Goal: Task Accomplishment & Management: Manage account settings

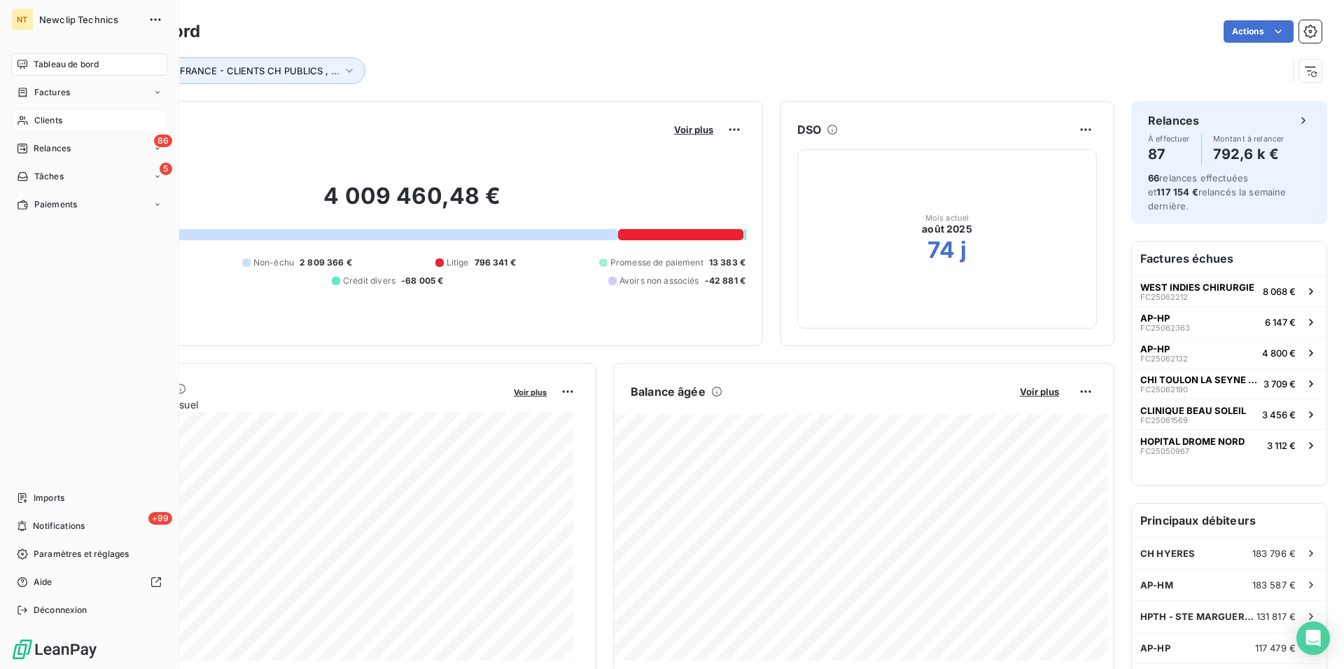
click at [68, 123] on div "Clients" at bounding box center [89, 120] width 156 height 22
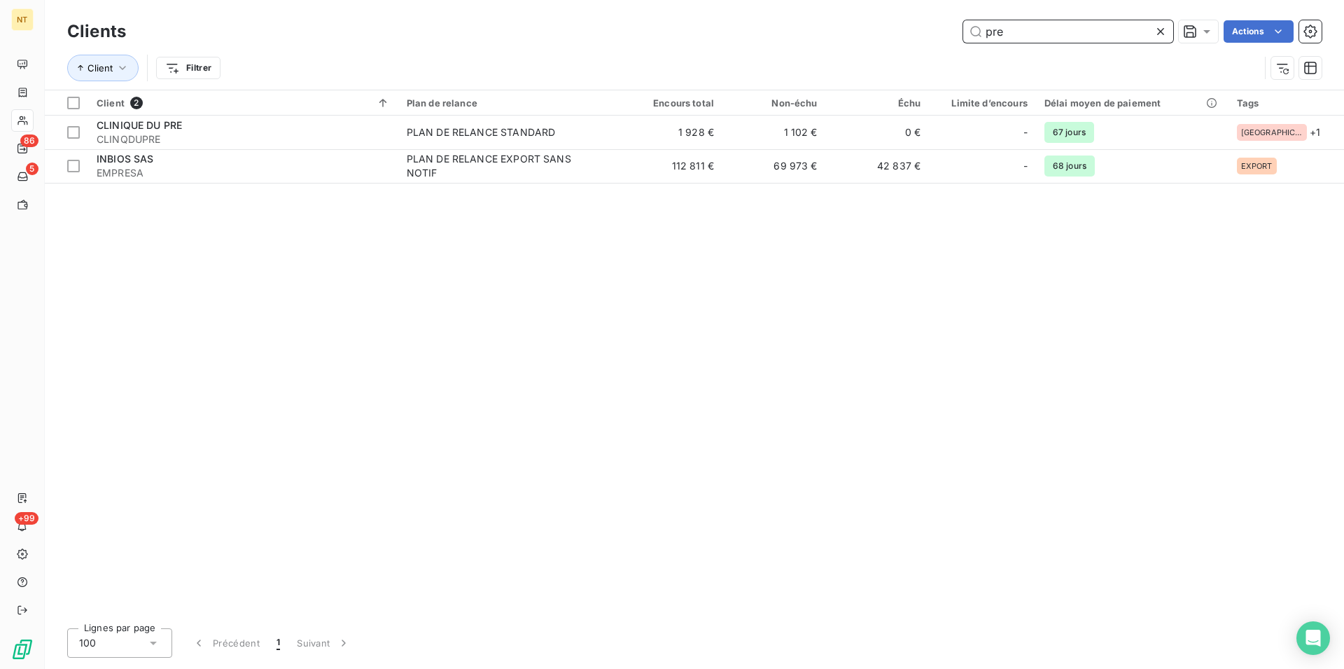
drag, startPoint x: 1024, startPoint y: 34, endPoint x: 982, endPoint y: 33, distance: 42.0
click at [982, 33] on input "pre" at bounding box center [1068, 31] width 210 height 22
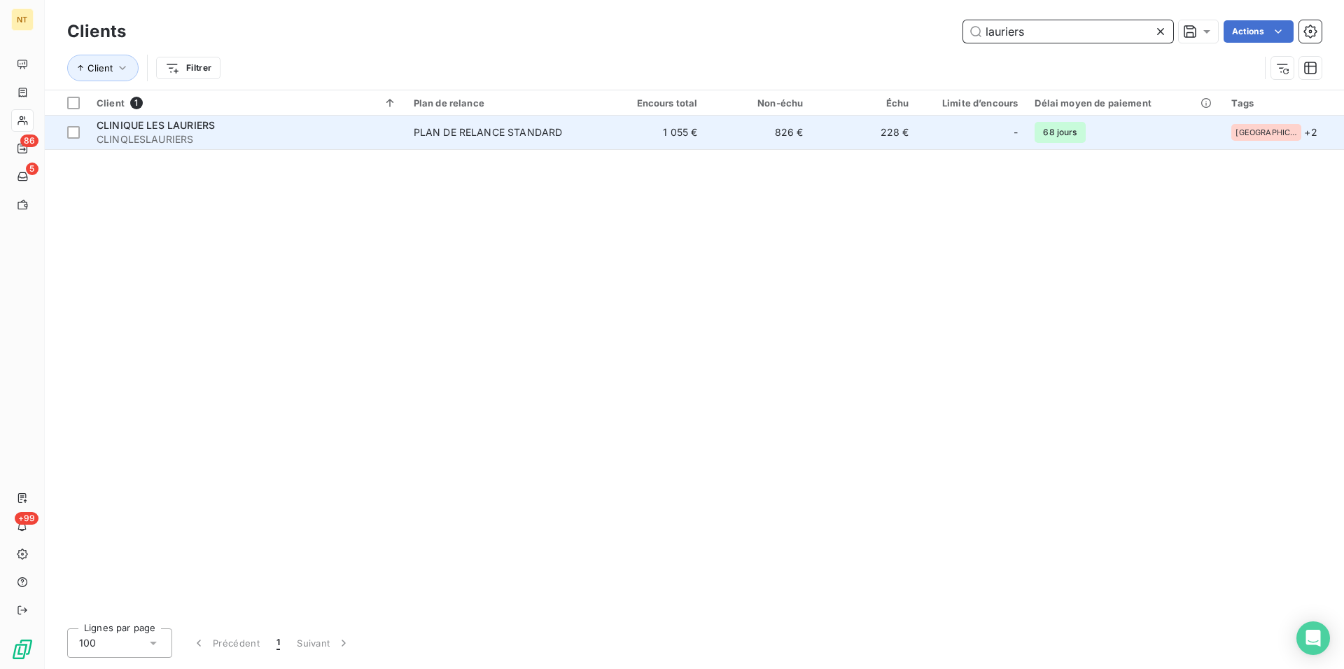
type input "lauriers"
click at [163, 122] on span "CLINIQUE LES LAURIERS" at bounding box center [156, 125] width 118 height 12
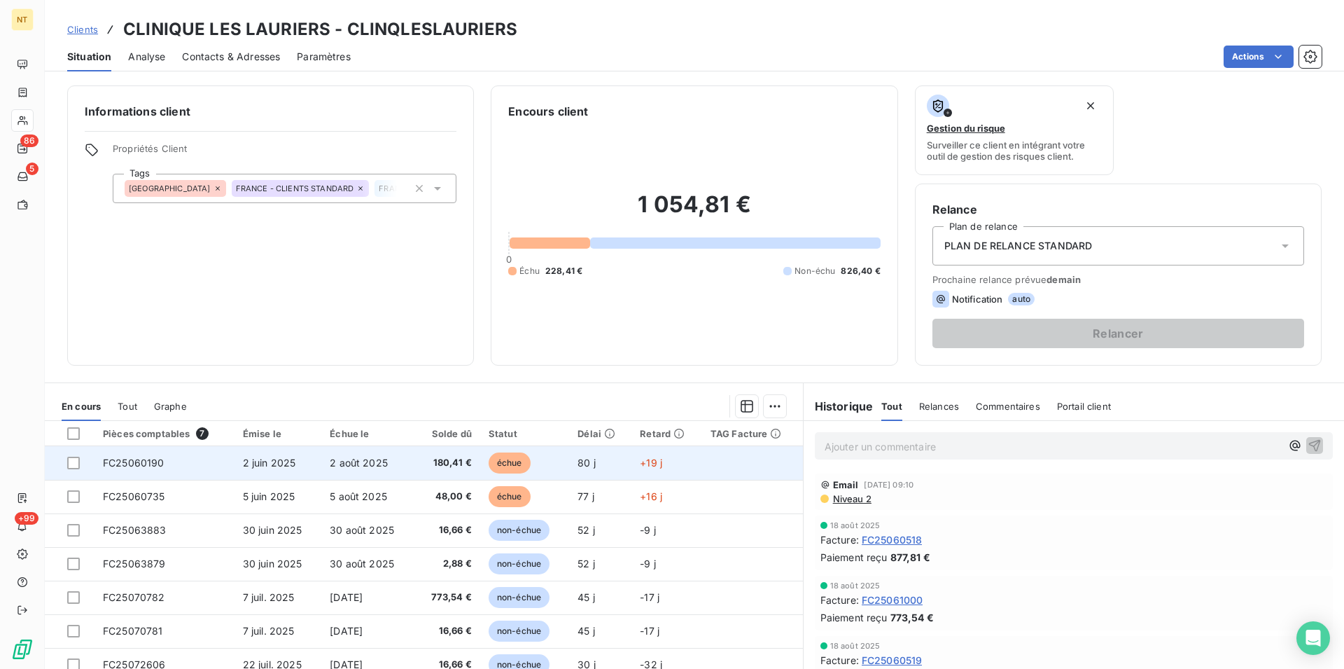
click at [141, 466] on span "FC25060190" at bounding box center [134, 462] width 62 height 12
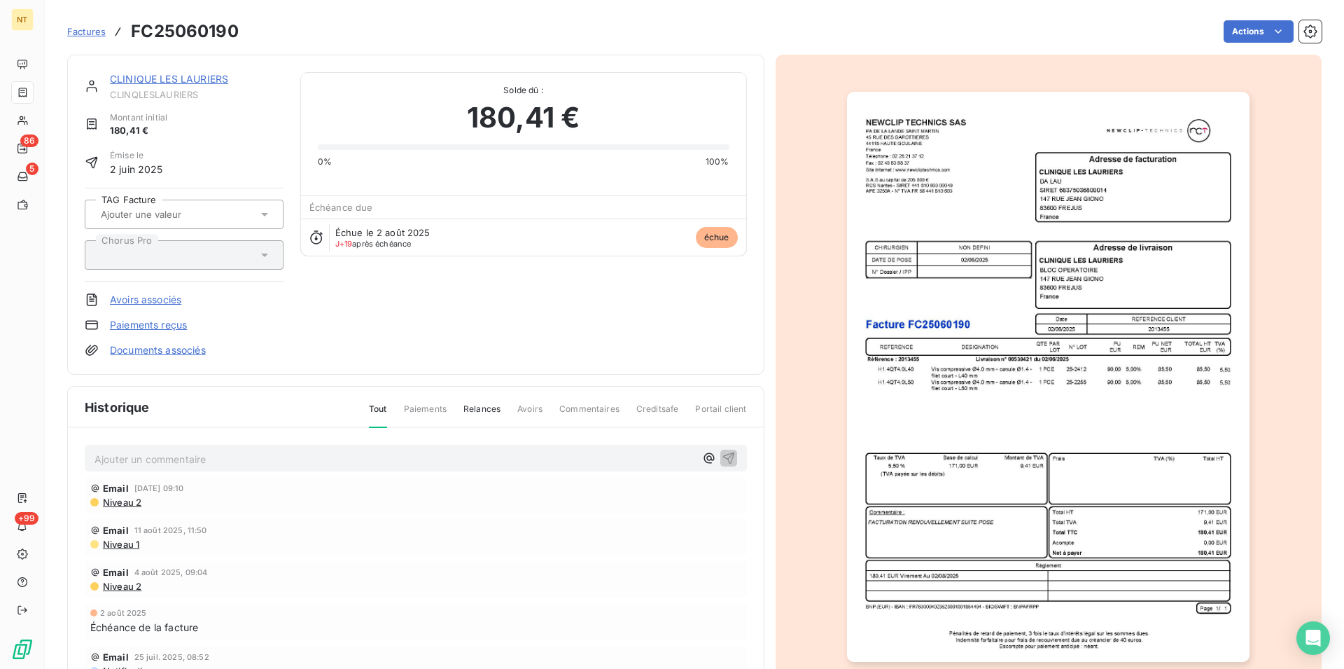
click at [136, 454] on p "Ajouter un commentaire ﻿" at bounding box center [395, 459] width 601 height 18
click at [172, 459] on p "Mail du 21/08 "" at bounding box center [395, 458] width 601 height 16
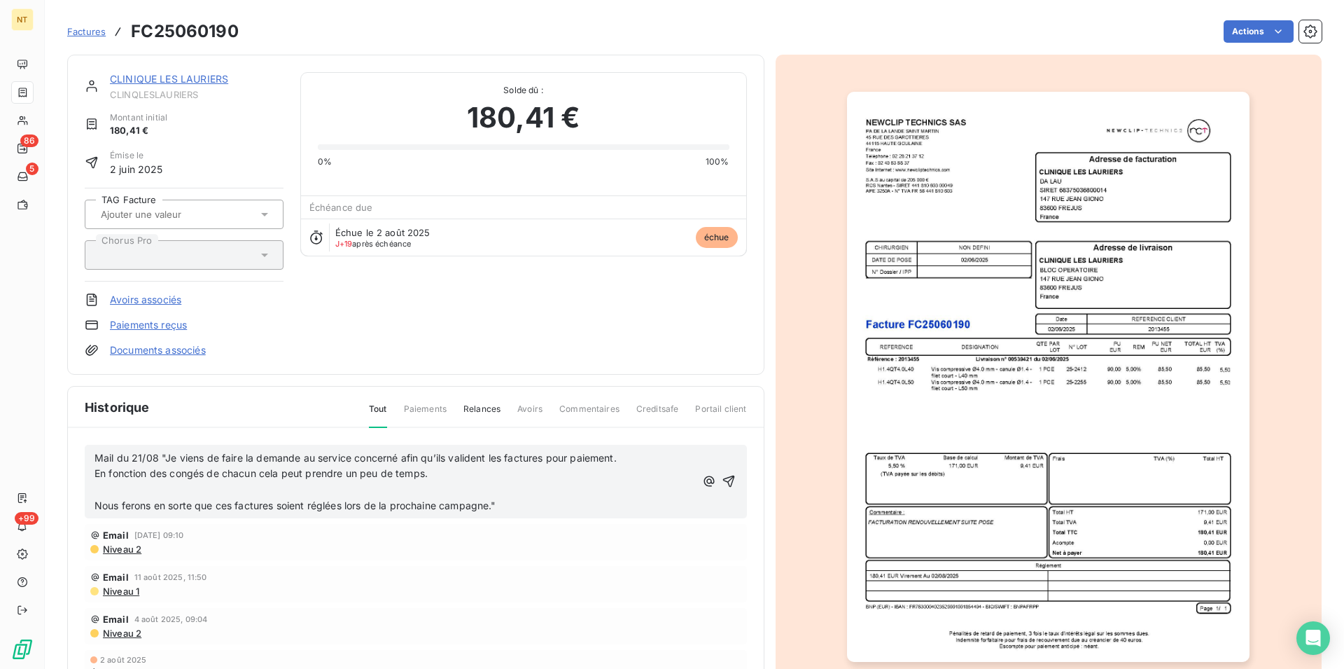
click at [95, 505] on span "Nous ferons en sorte que ces factures soient réglées lors de la prochaine campa…" at bounding box center [296, 505] width 402 height 12
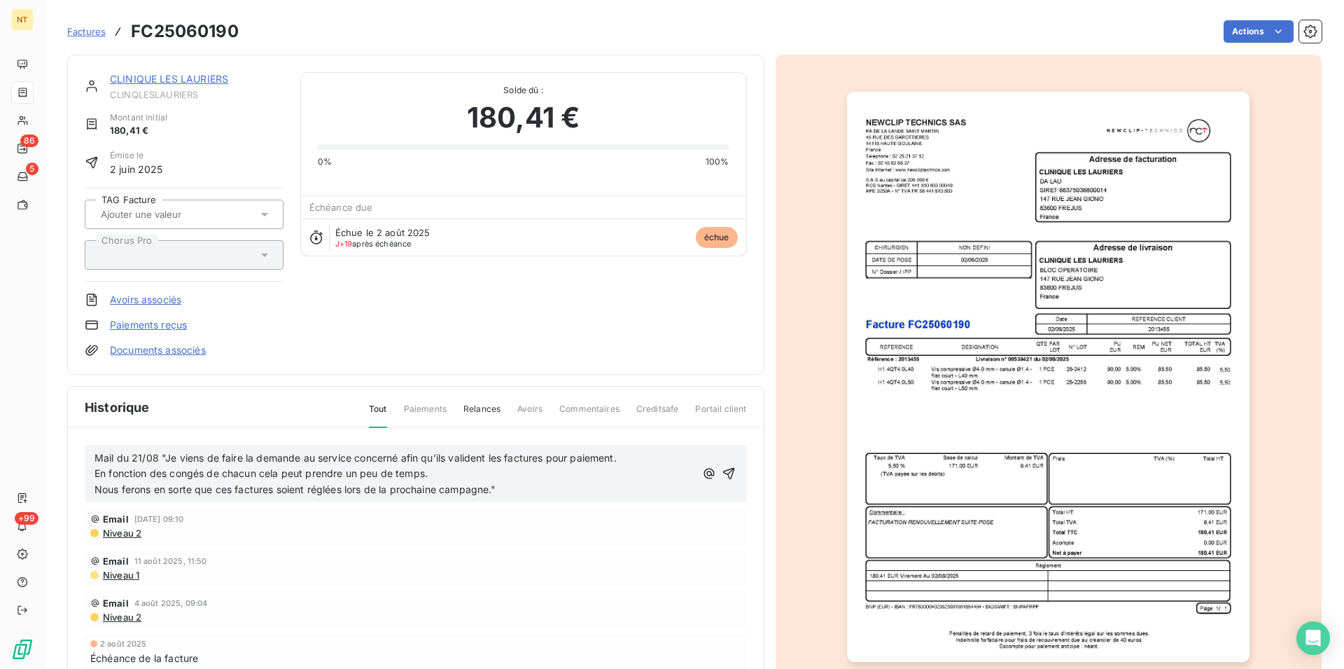
click at [155, 460] on span "Mail du 21/08 "Je viens de faire la demande au service concerné afin qu’ils val…" at bounding box center [356, 458] width 522 height 12
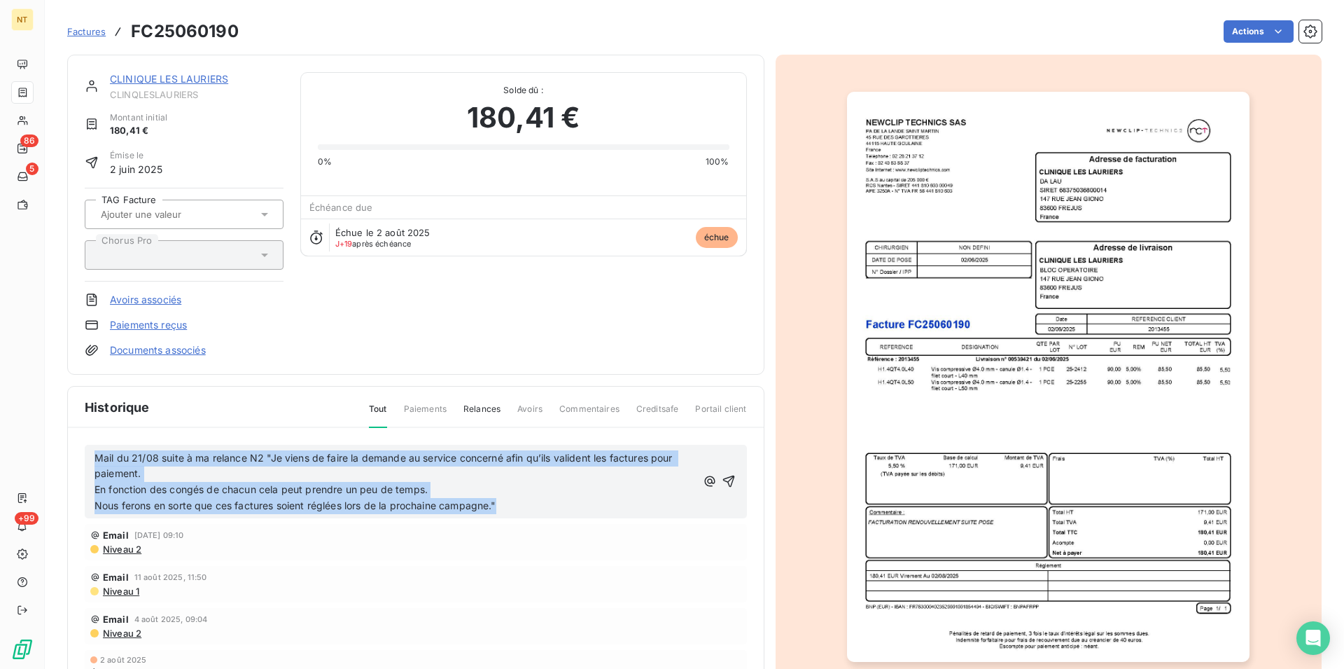
drag, startPoint x: 94, startPoint y: 455, endPoint x: 554, endPoint y: 512, distance: 464.2
click at [554, 512] on div "Mail du 21/08 suite à ma relance N2 "Je viens de faire la demande au service co…" at bounding box center [416, 482] width 662 height 74
copy div "Mail du 21/08 suite à ma relance N2 "Je viens de faire la demande au service co…"
click at [722, 480] on icon "button" at bounding box center [729, 481] width 14 height 14
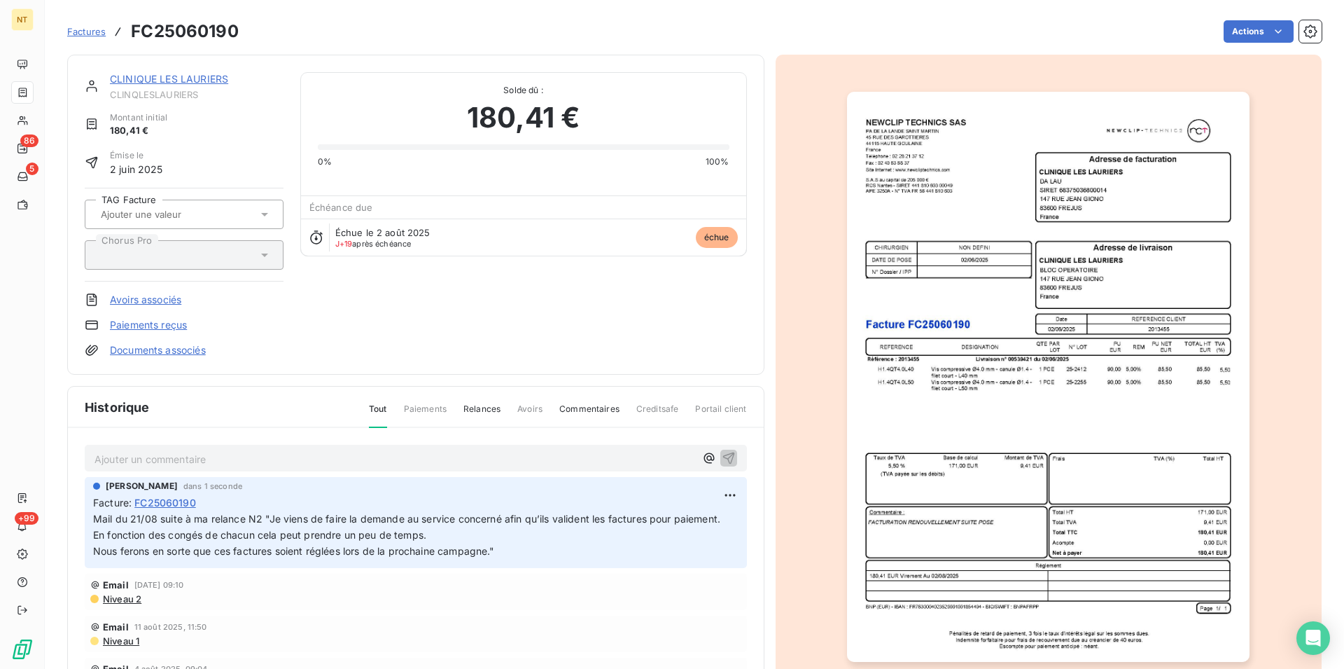
click at [165, 78] on link "CLINIQUE LES LAURIERS" at bounding box center [169, 79] width 118 height 12
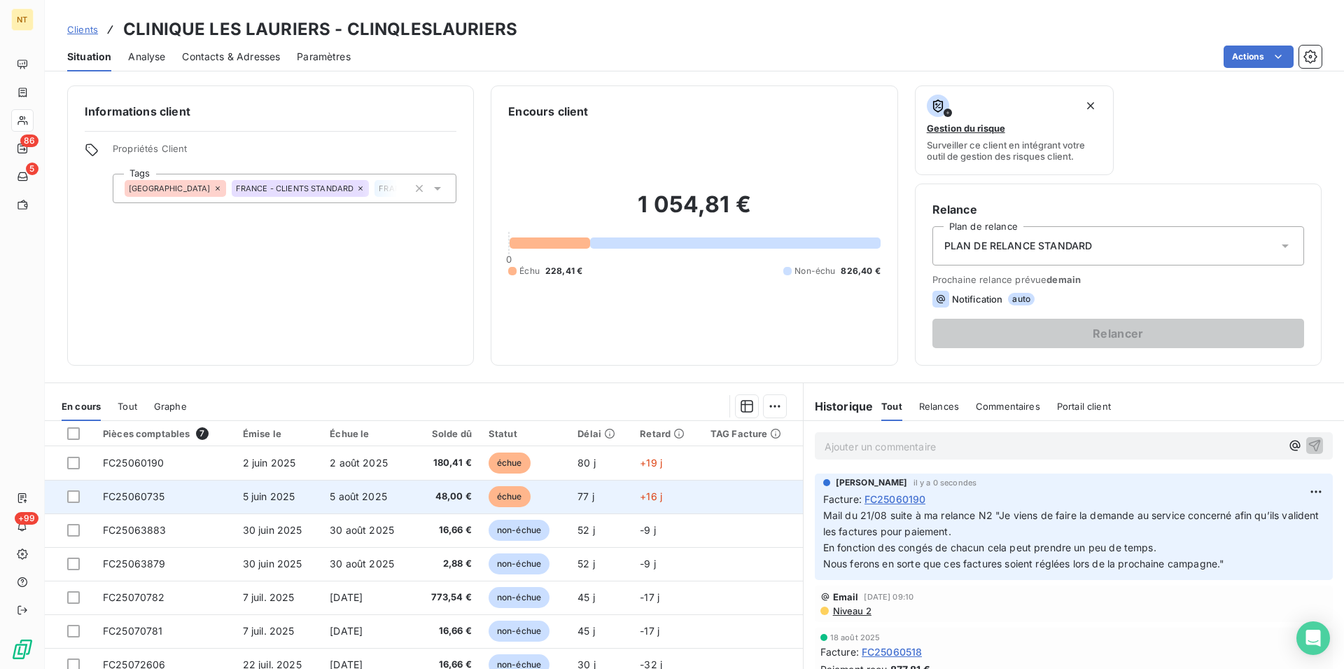
click at [149, 492] on span "FC25060735" at bounding box center [134, 496] width 62 height 12
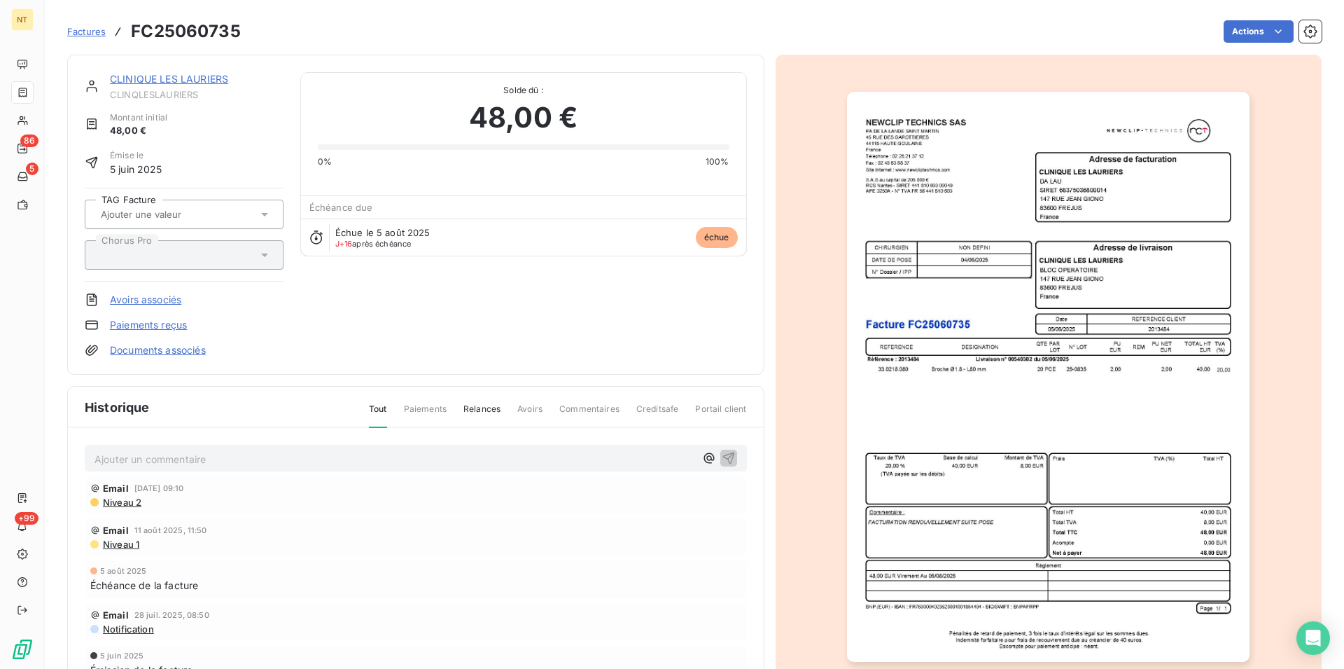
click at [146, 453] on p "Ajouter un commentaire ﻿" at bounding box center [395, 459] width 601 height 18
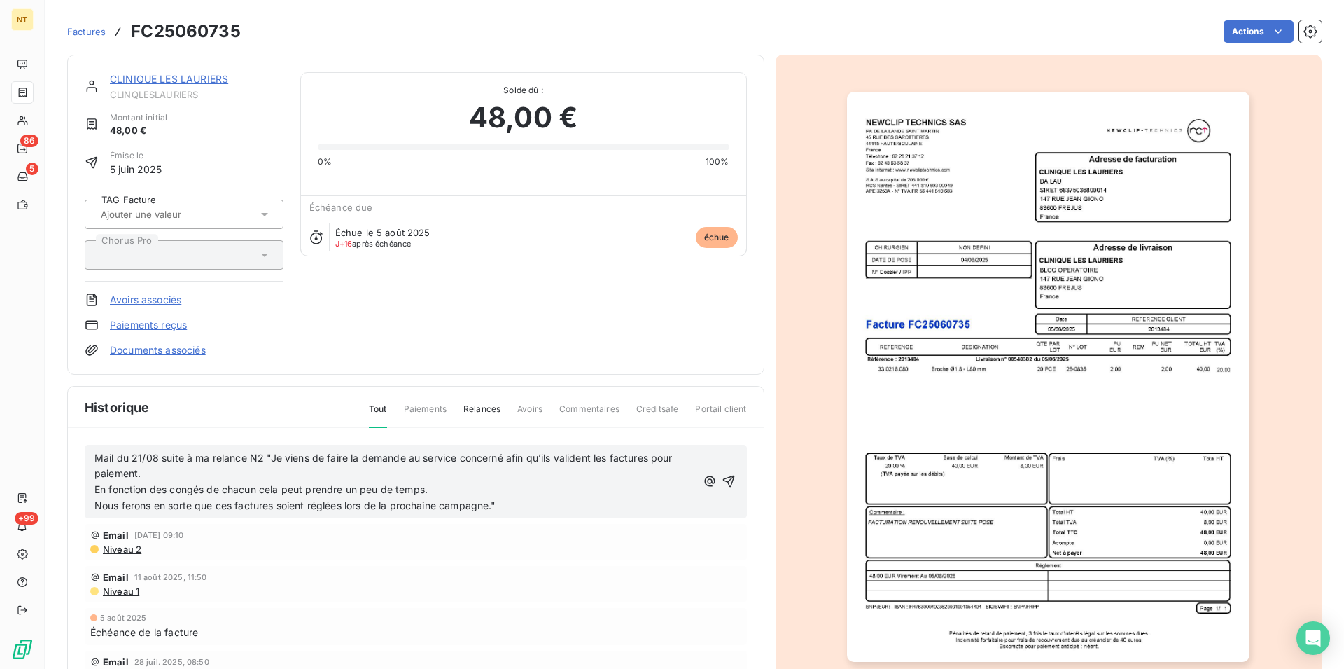
drag, startPoint x: 711, startPoint y: 482, endPoint x: 689, endPoint y: 481, distance: 21.7
click at [723, 481] on icon "button" at bounding box center [729, 481] width 12 height 12
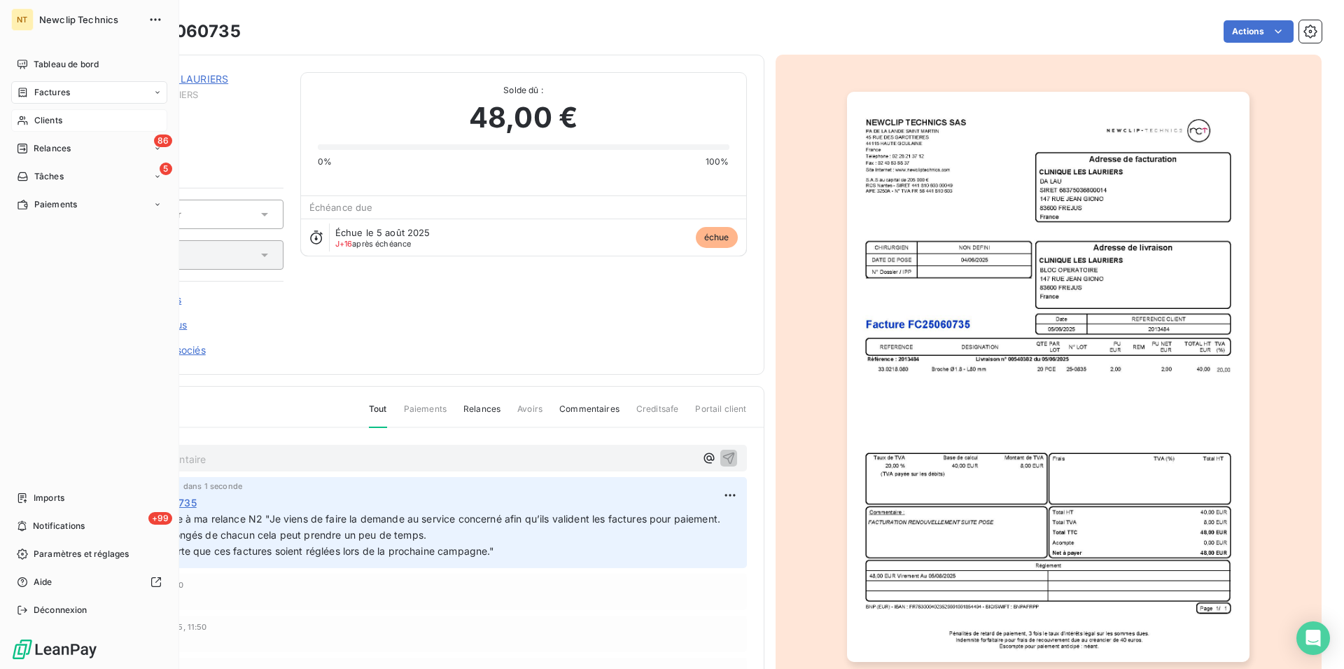
click at [53, 119] on span "Clients" at bounding box center [48, 120] width 28 height 13
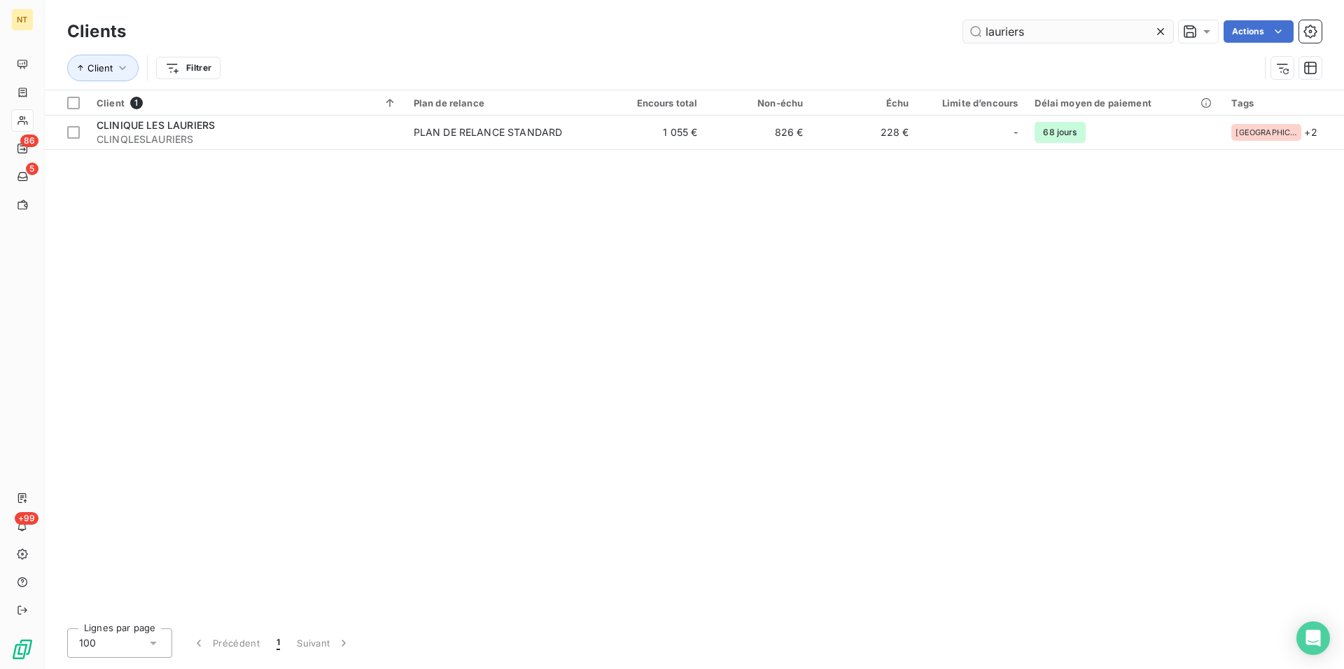
drag, startPoint x: 1040, startPoint y: 28, endPoint x: 979, endPoint y: 30, distance: 60.9
click at [979, 30] on input "lauriers" at bounding box center [1068, 31] width 210 height 22
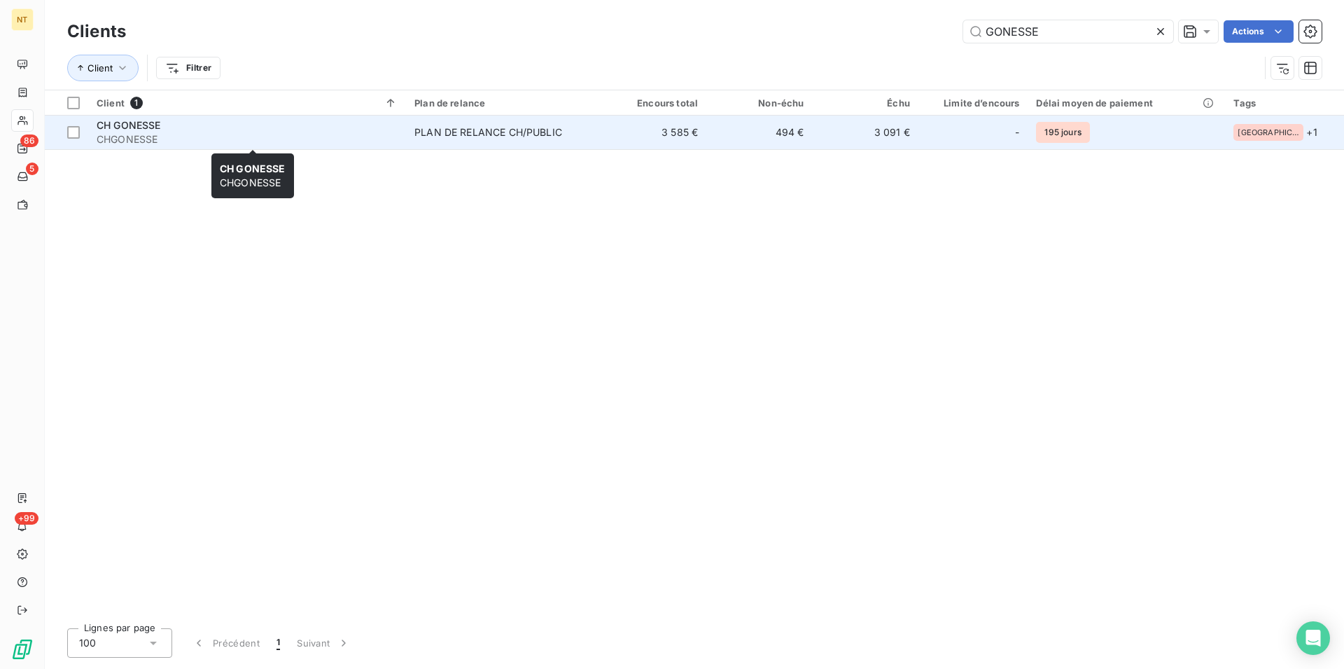
type input "GONESSE"
click at [148, 130] on span "CH GONESSE" at bounding box center [129, 125] width 64 height 12
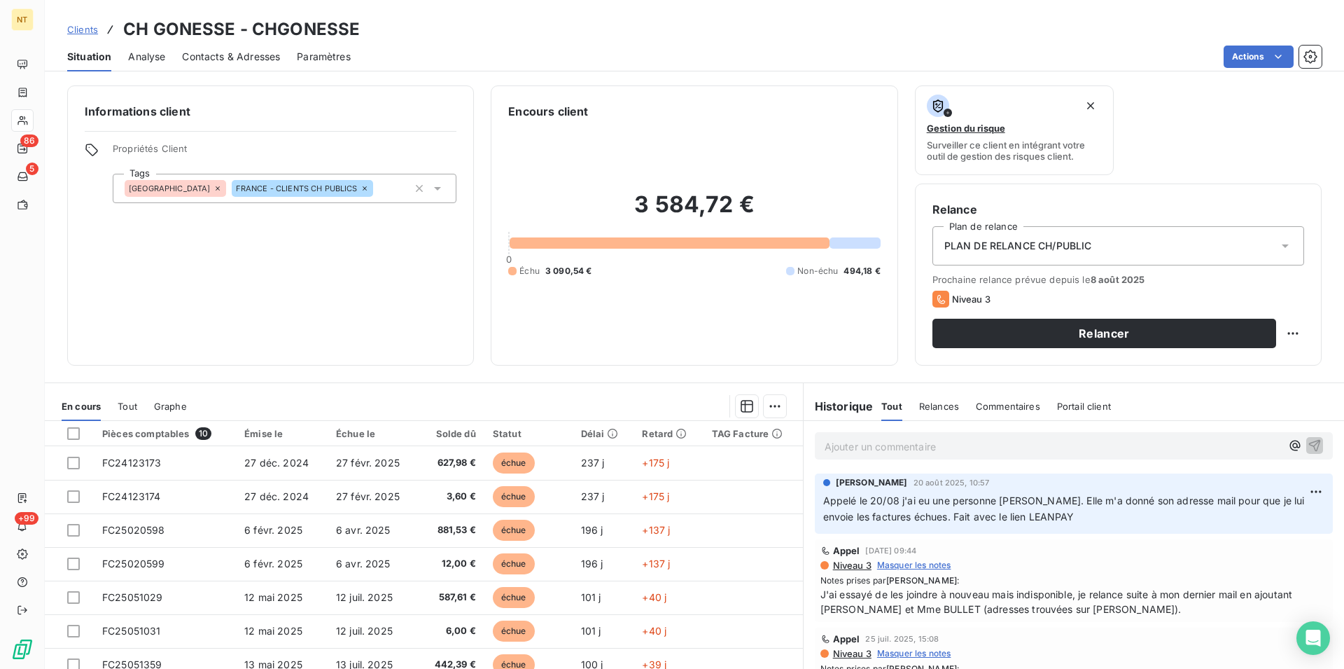
click at [214, 55] on span "Contacts & Adresses" at bounding box center [231, 57] width 98 height 14
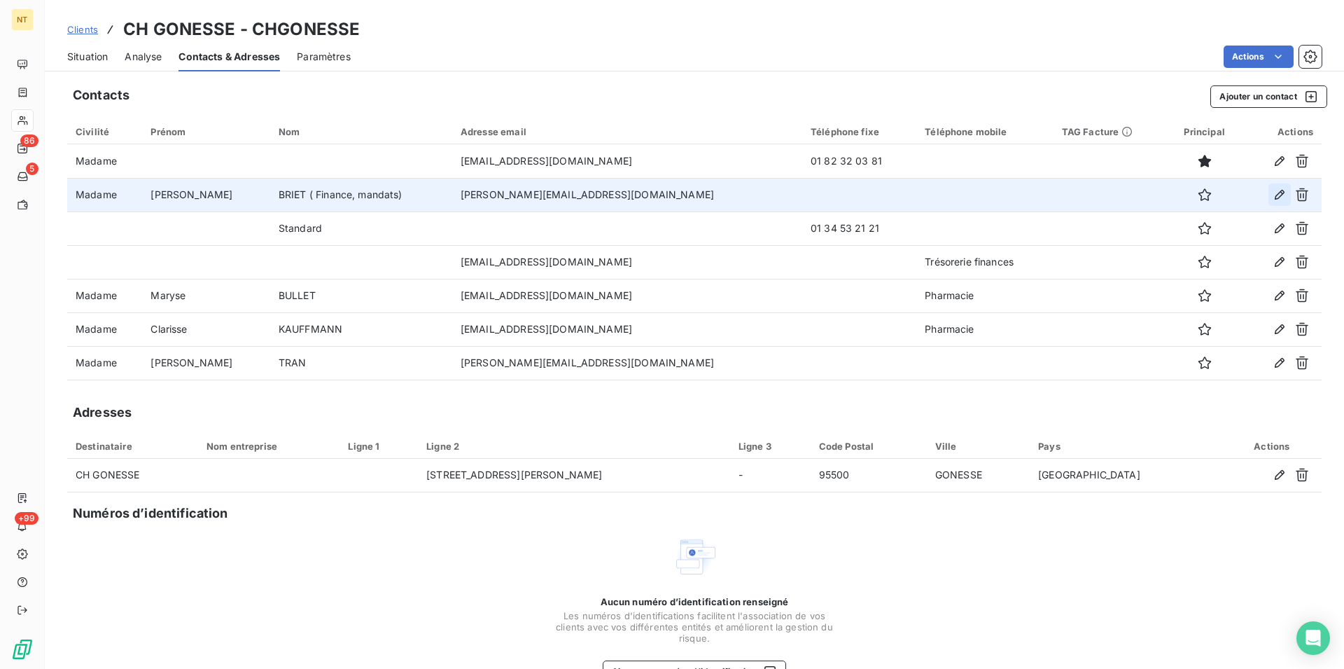
click at [1273, 196] on icon "button" at bounding box center [1280, 195] width 14 height 14
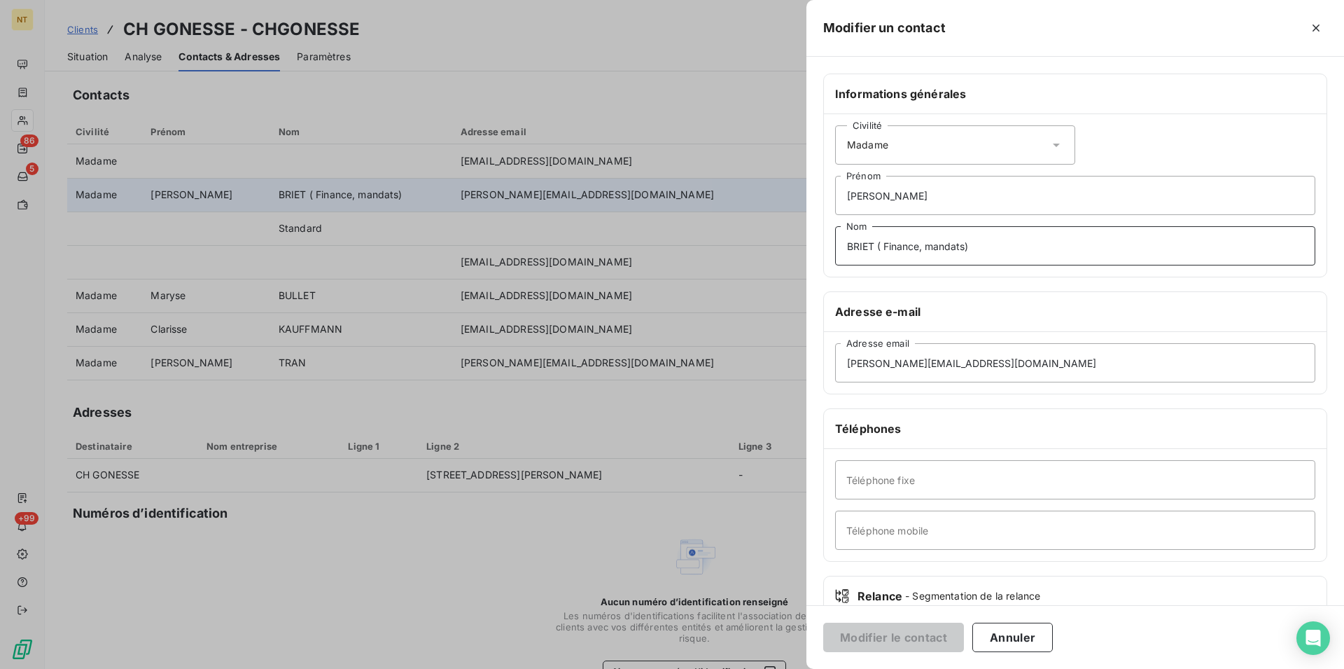
drag, startPoint x: 980, startPoint y: 245, endPoint x: 877, endPoint y: 250, distance: 103.0
click at [877, 250] on input "BRIET ( Finance, mandats)" at bounding box center [1075, 245] width 480 height 39
type input "BRIET"
click at [862, 525] on input "Téléphone mobile" at bounding box center [1075, 529] width 480 height 39
paste input "( Finance, mandats)"
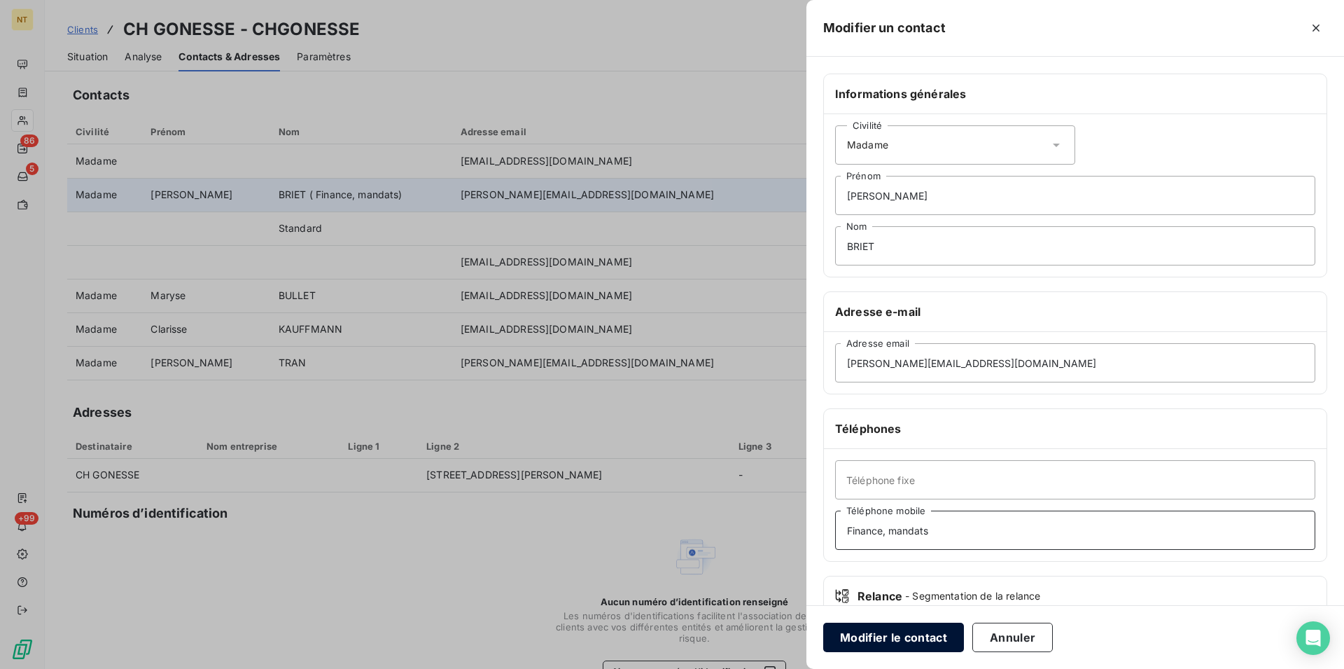
type input "Finance, mandats"
click at [890, 636] on button "Modifier le contact" at bounding box center [893, 636] width 141 height 29
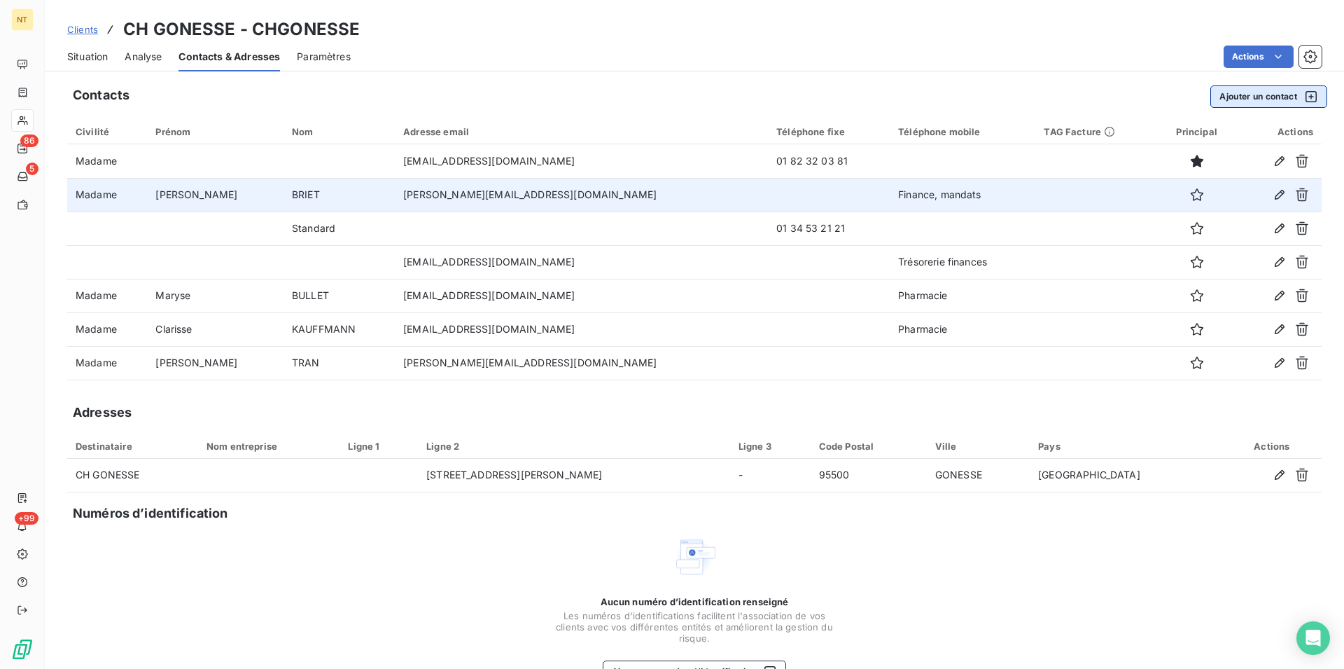
click at [1229, 98] on button "Ajouter un contact" at bounding box center [1268, 96] width 117 height 22
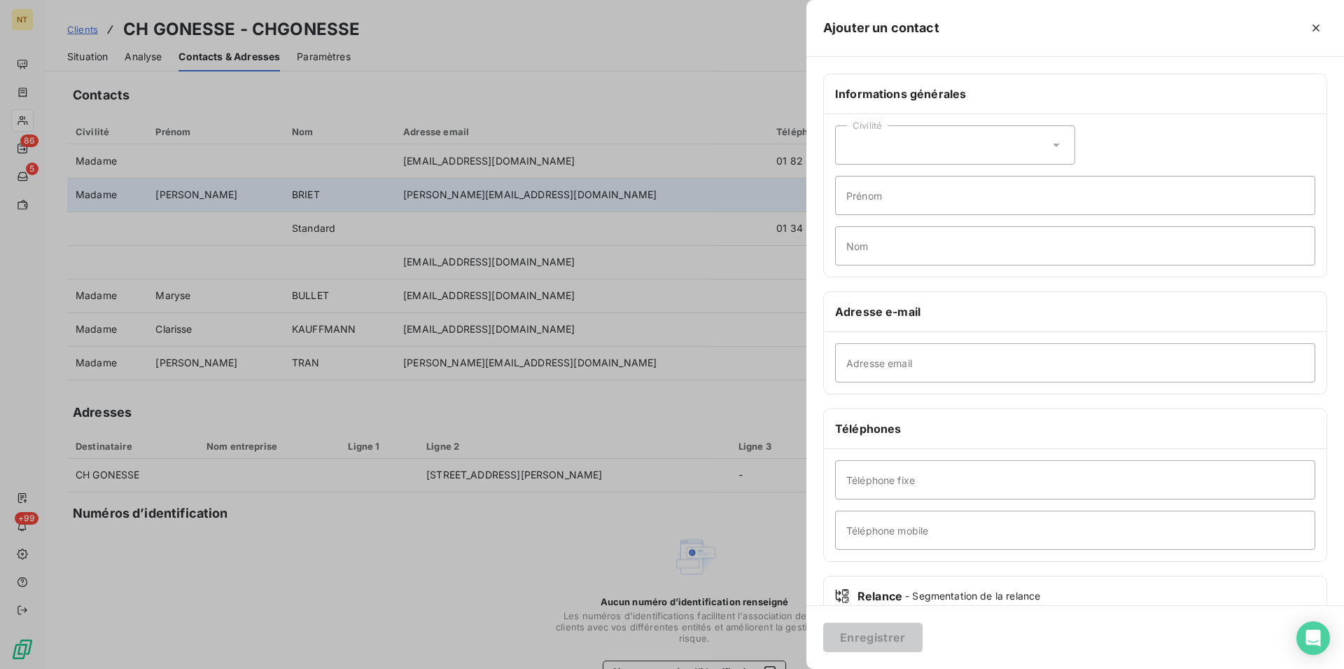
click at [1059, 142] on div "Civilité" at bounding box center [955, 144] width 240 height 39
click at [848, 179] on input "radio" at bounding box center [851, 180] width 14 height 14
click at [854, 194] on input "Prénom" at bounding box center [1075, 195] width 480 height 39
type input "[PERSON_NAME]"
click at [855, 246] on input "Nom" at bounding box center [1075, 245] width 480 height 39
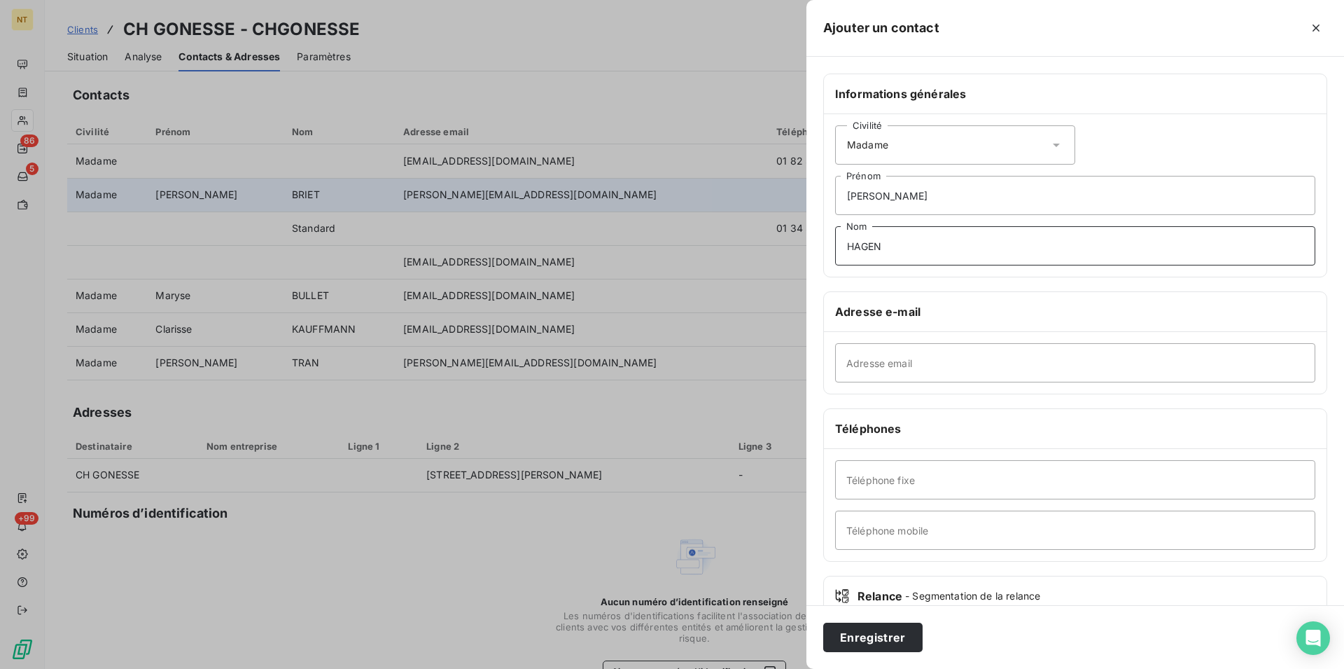
type input "HAGEN"
click at [849, 366] on input "Adresse email" at bounding box center [1075, 362] width 480 height 39
type input "[PERSON_NAME][EMAIL_ADDRESS][DOMAIN_NAME]"
click at [854, 529] on input "Téléphone mobile" at bounding box center [1075, 529] width 480 height 39
drag, startPoint x: 1044, startPoint y: 534, endPoint x: 975, endPoint y: 531, distance: 69.4
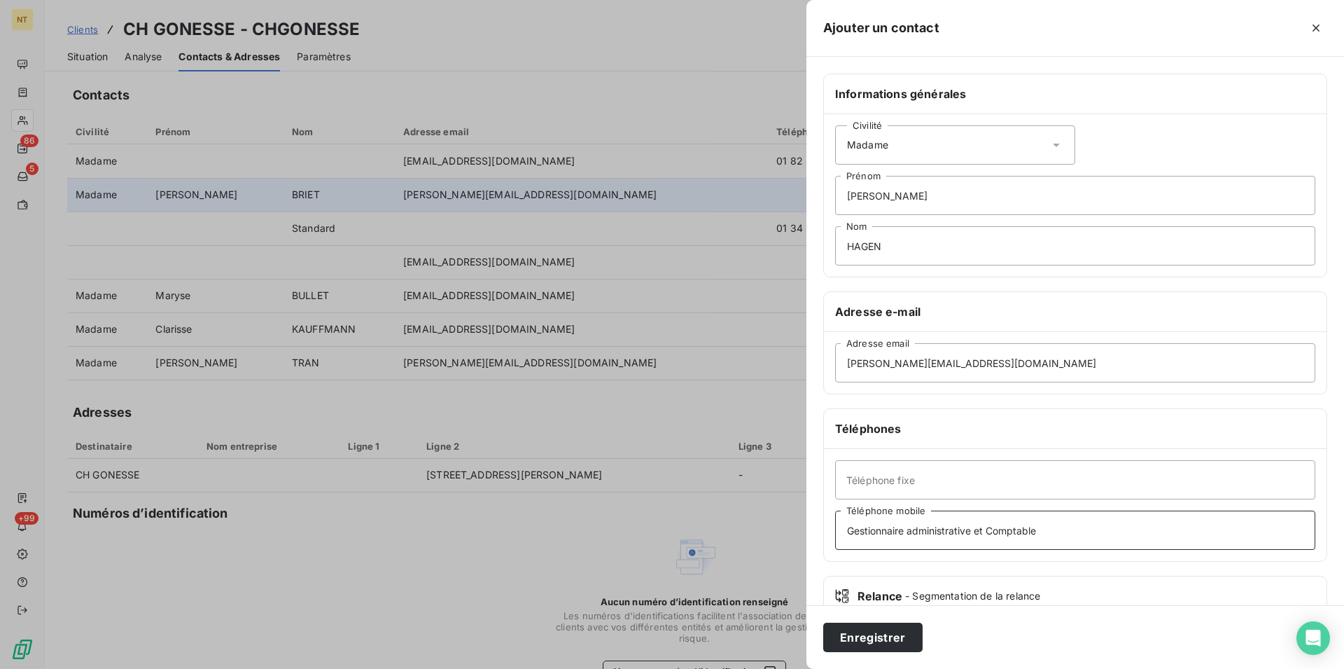
click at [975, 531] on input "Gestionnaire administrative et Comptable" at bounding box center [1075, 529] width 480 height 39
type input "Gestionnaire administrative"
click at [899, 631] on button "Enregistrer" at bounding box center [872, 636] width 99 height 29
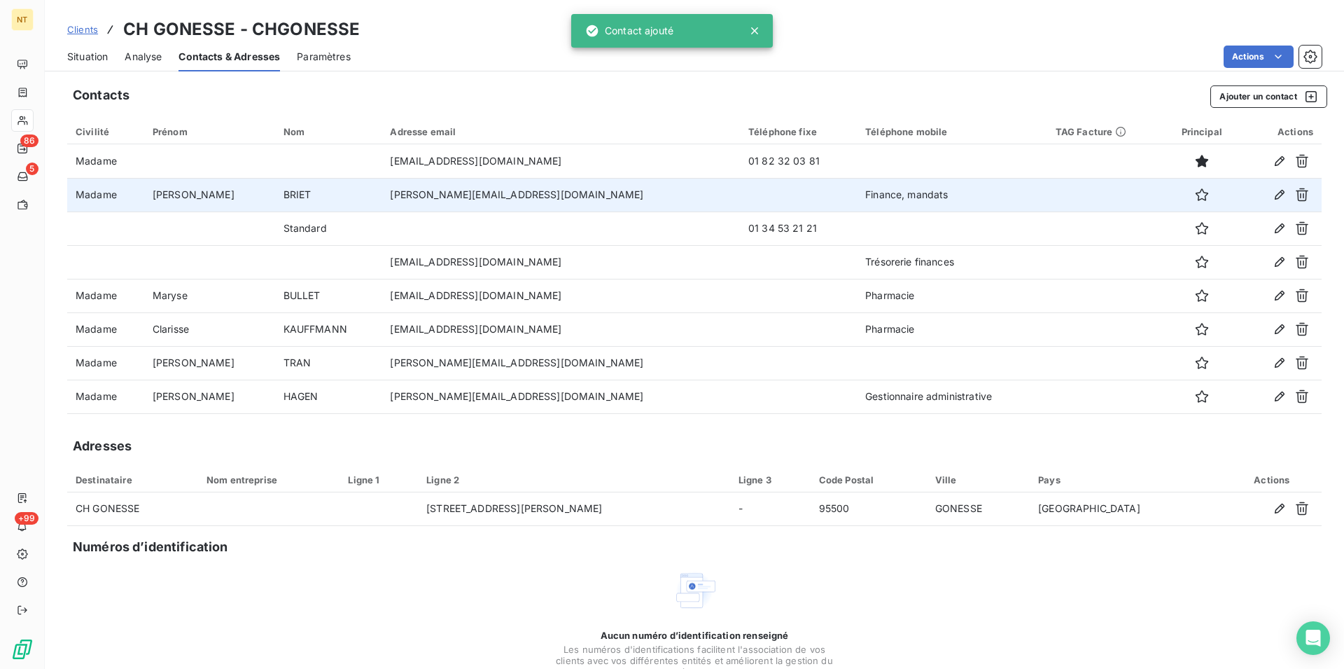
click at [90, 46] on div "Situation" at bounding box center [87, 56] width 41 height 29
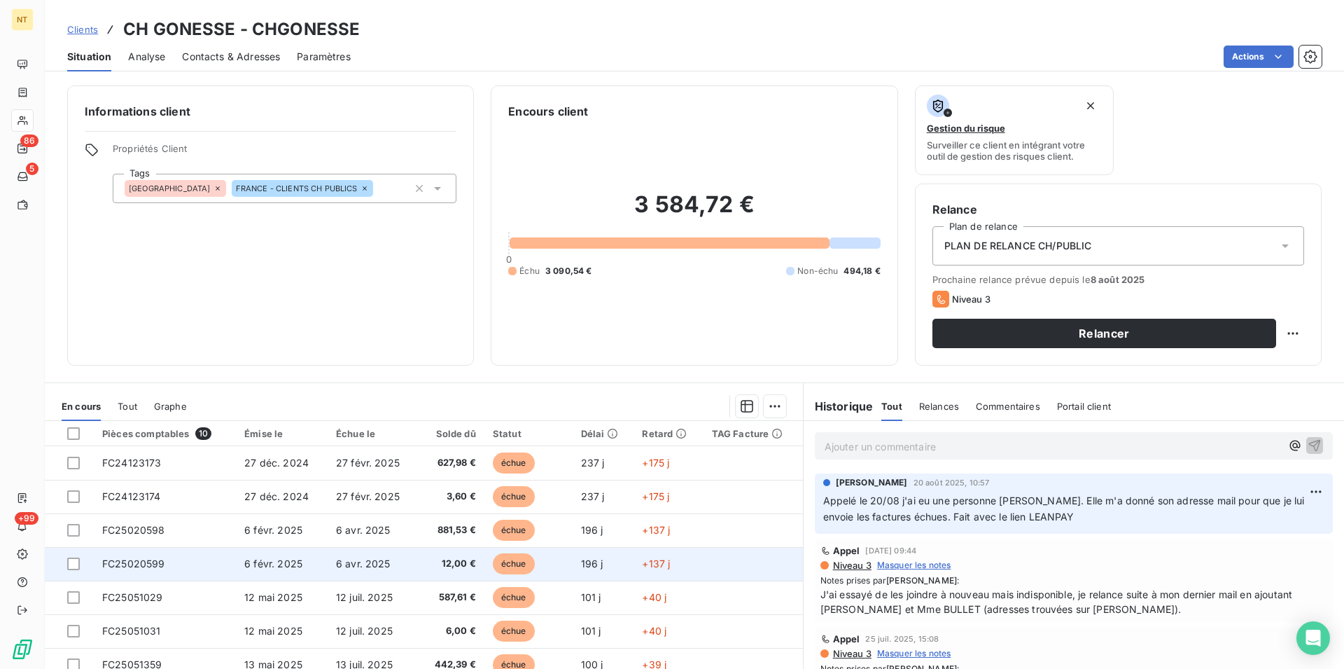
click at [169, 559] on td "FC25020599" at bounding box center [165, 564] width 142 height 34
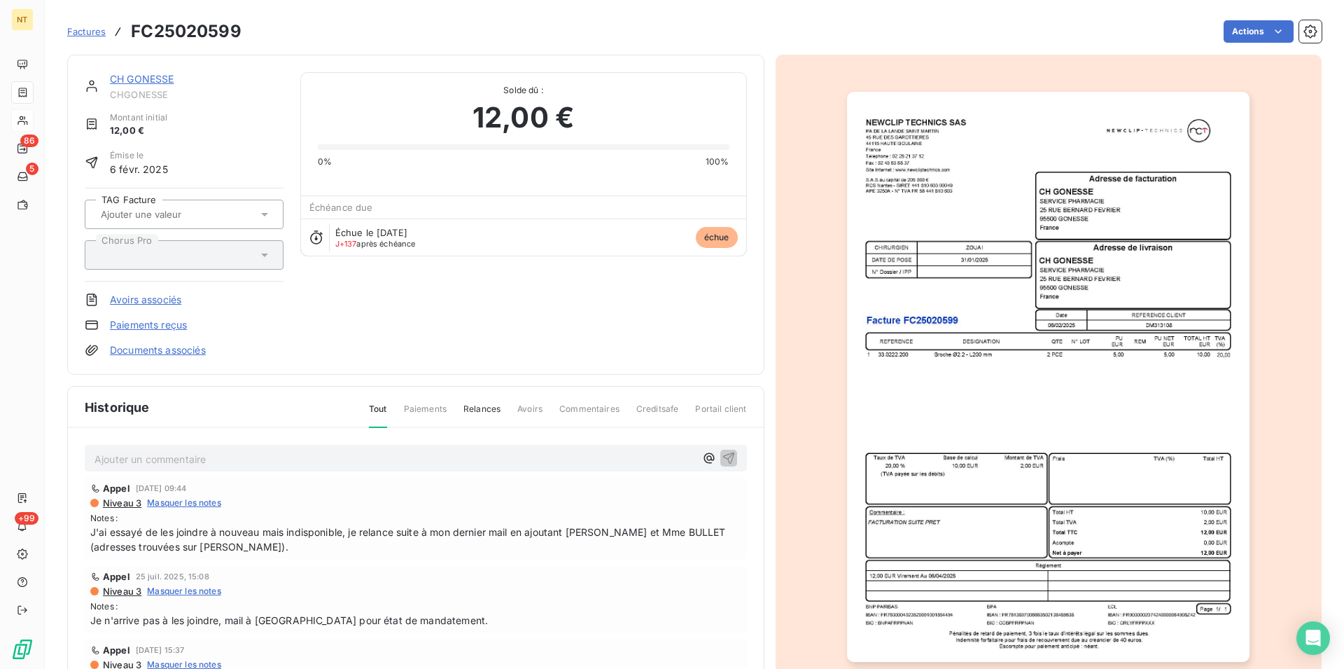
click at [116, 456] on p "Ajouter un commentaire ﻿" at bounding box center [395, 459] width 601 height 18
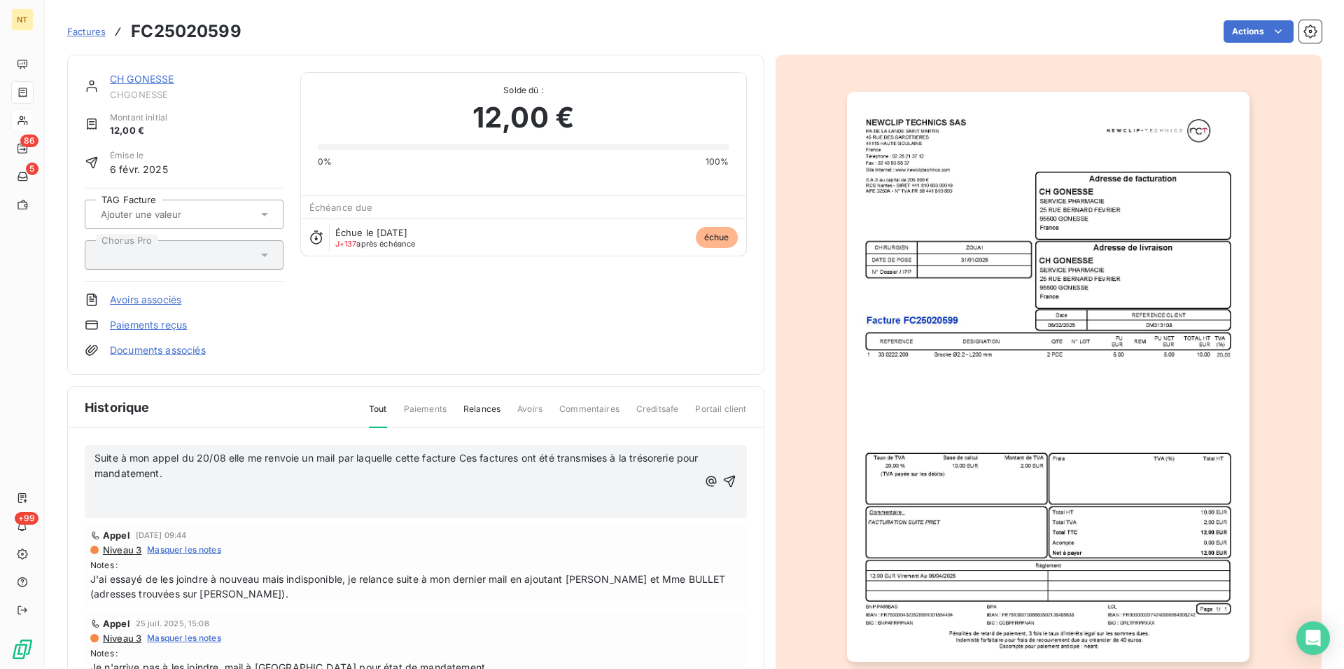
click at [459, 459] on span "Suite à mon appel du 20/08 elle me renvoie un mail par laquelle cette facture C…" at bounding box center [398, 466] width 607 height 28
click at [249, 477] on span "Suite à mon appel du 20/08 elle me renvoie un mail par laquelle cette facture a…" at bounding box center [398, 466] width 607 height 28
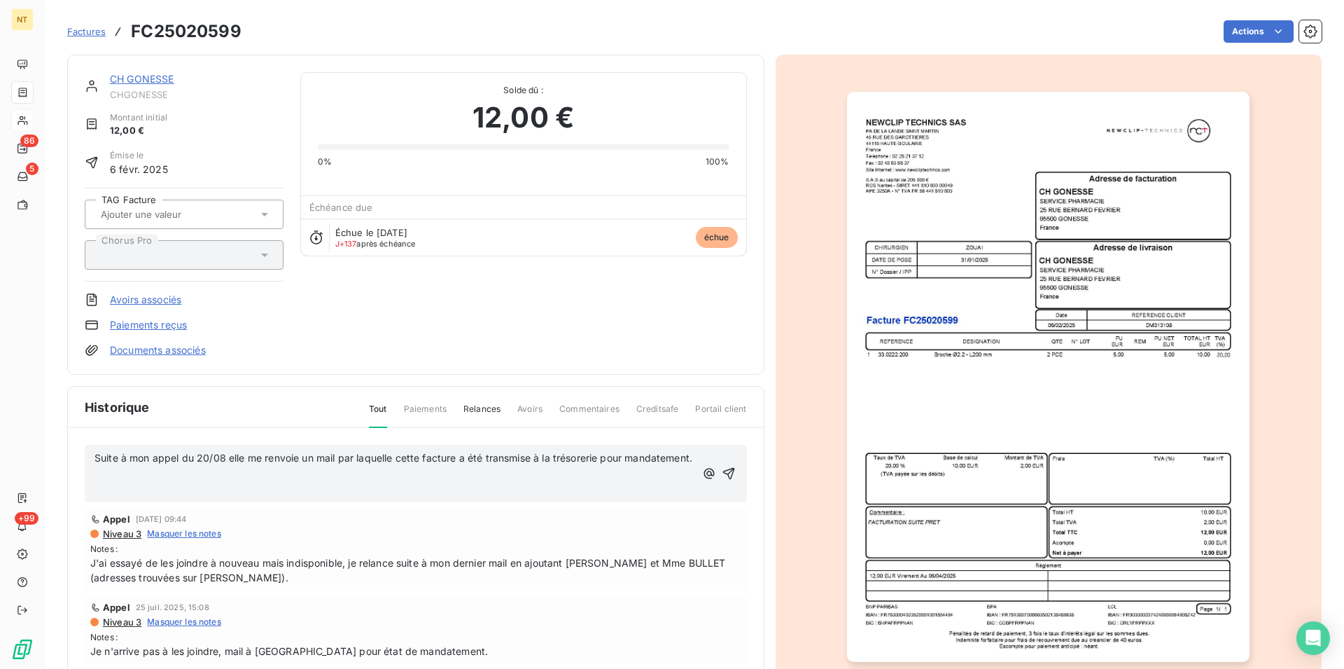
click at [172, 466] on p "Suite à mon appel du 20/08 elle me renvoie un mail par laquelle cette facture a…" at bounding box center [395, 458] width 601 height 16
click at [338, 458] on span "Suite à mon appel du 20/08 elle me renvoie un mail par laquelle cette facture a…" at bounding box center [394, 458] width 598 height 12
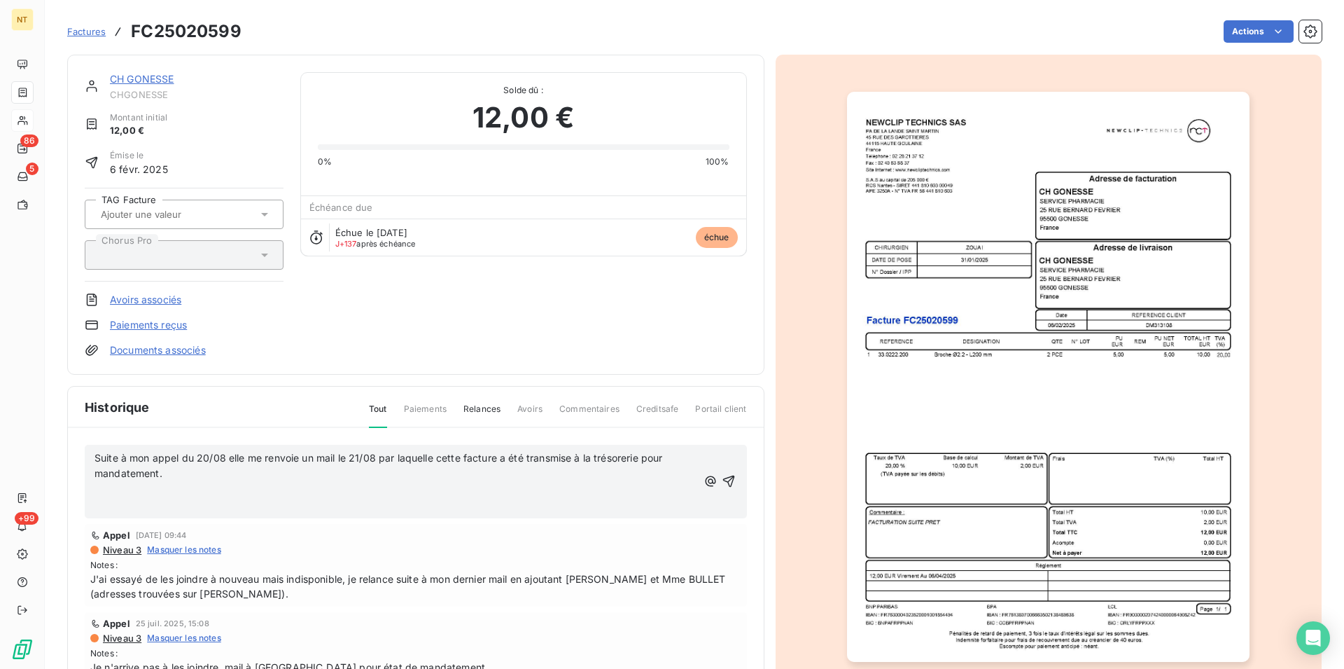
click at [95, 503] on p "﻿" at bounding box center [396, 506] width 602 height 16
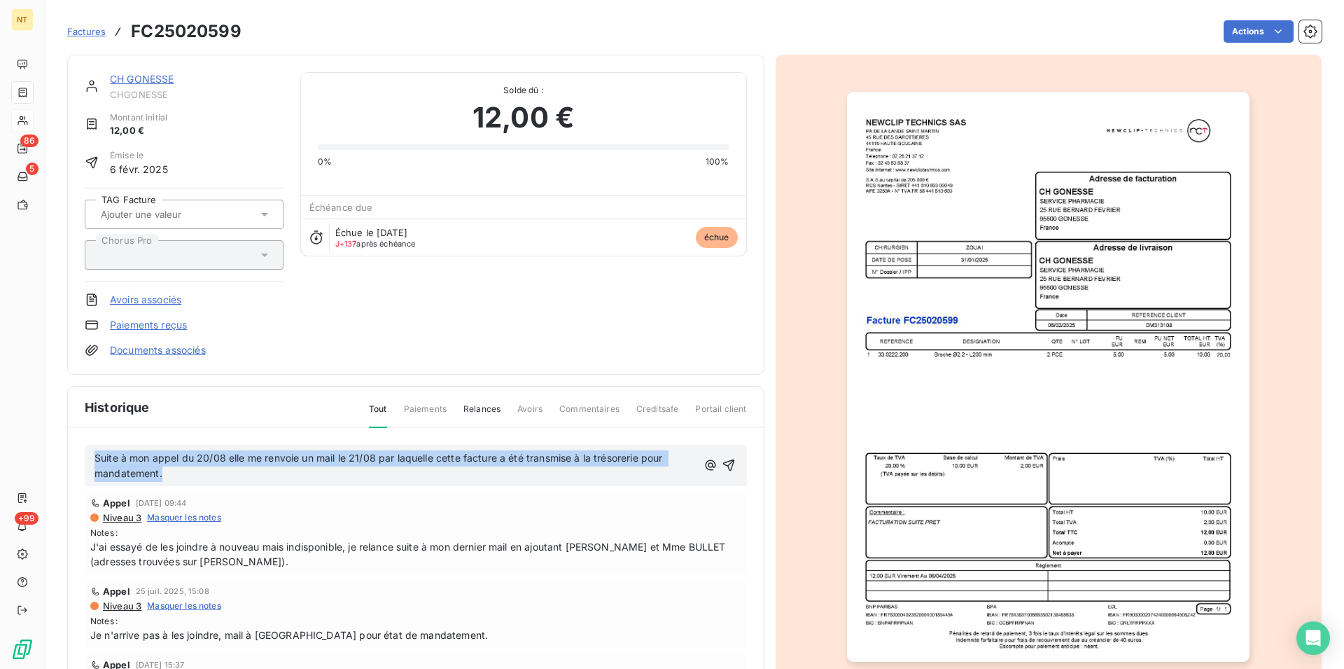
drag, startPoint x: 93, startPoint y: 454, endPoint x: 663, endPoint y: 476, distance: 570.2
click at [663, 476] on div "Suite à mon appel du 20/08 elle me renvoie un mail le 21/08 par laquelle cette …" at bounding box center [416, 466] width 662 height 42
copy span "Suite à mon appel du 20/08 elle me renvoie un mail le 21/08 par laquelle cette …"
click at [723, 463] on icon "button" at bounding box center [729, 465] width 12 height 12
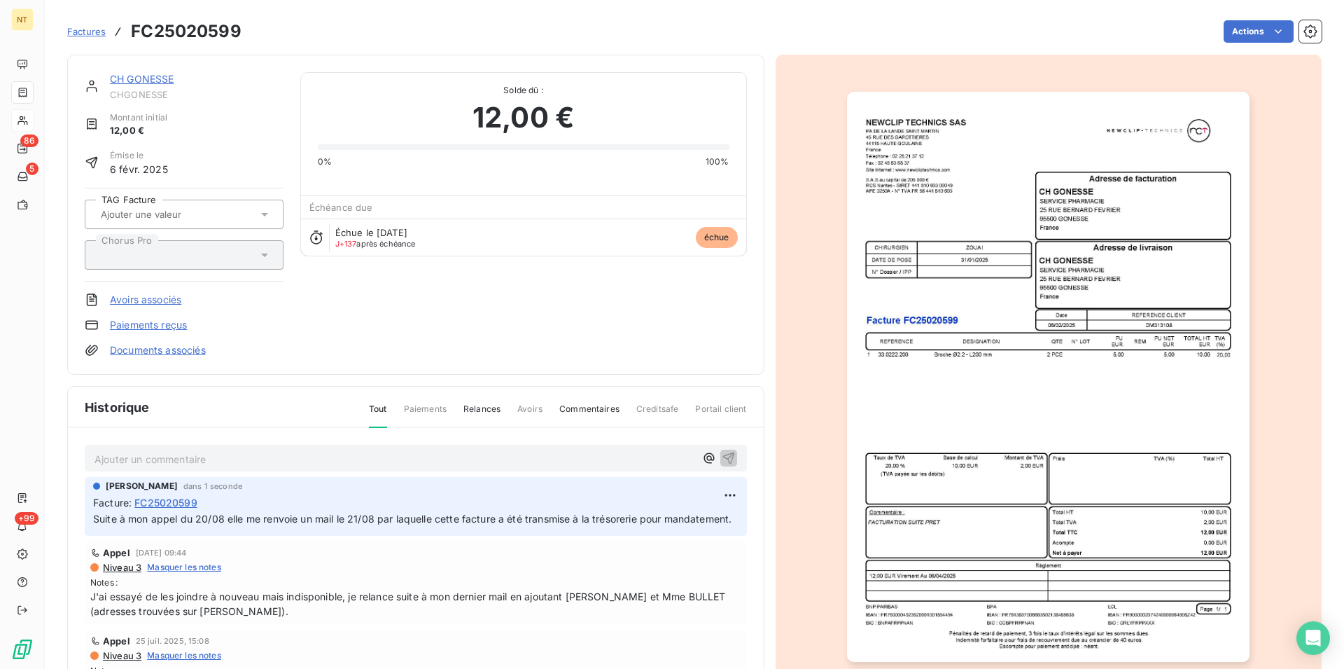
click at [142, 76] on link "CH GONESSE" at bounding box center [142, 79] width 64 height 12
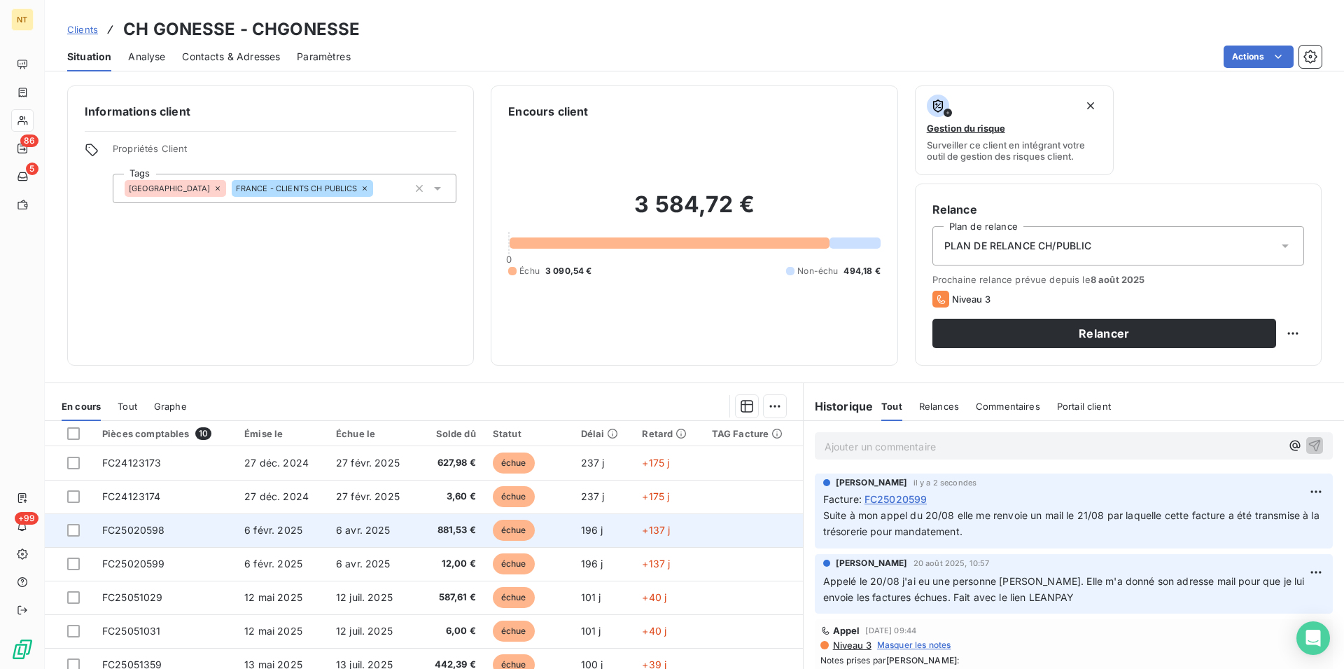
click at [160, 531] on span "FC25020598" at bounding box center [133, 530] width 63 height 12
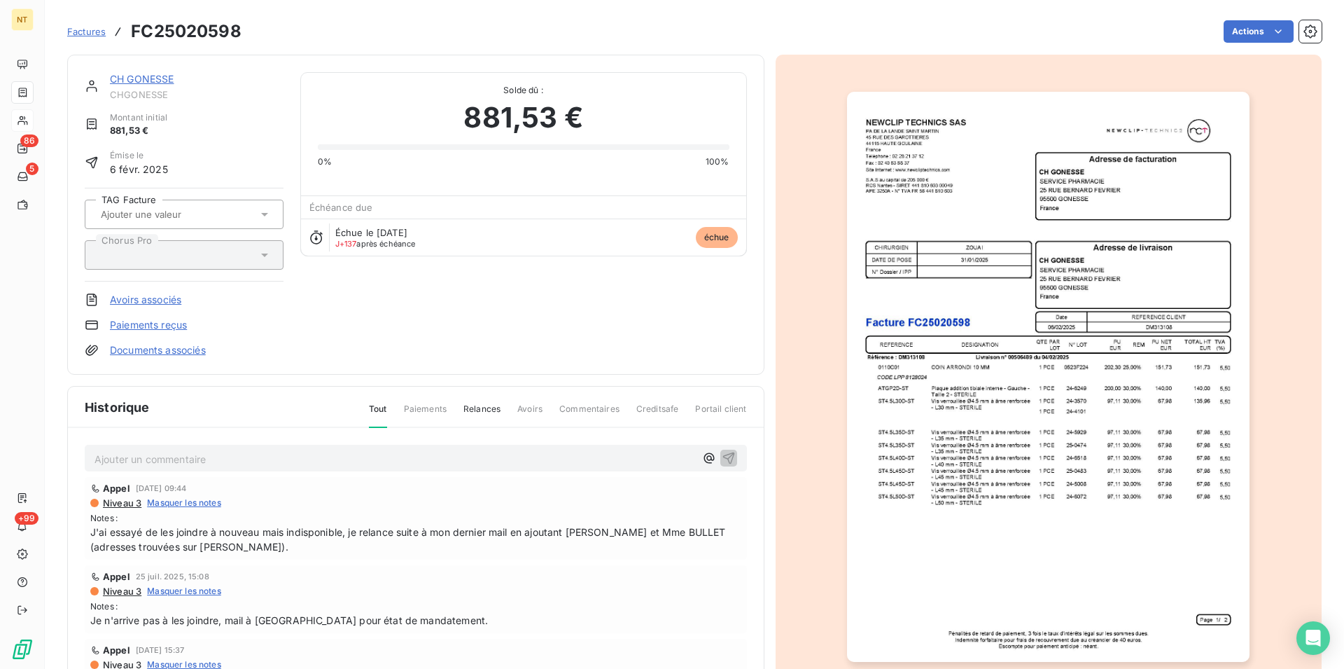
click at [144, 455] on p "Ajouter un commentaire ﻿" at bounding box center [395, 459] width 601 height 18
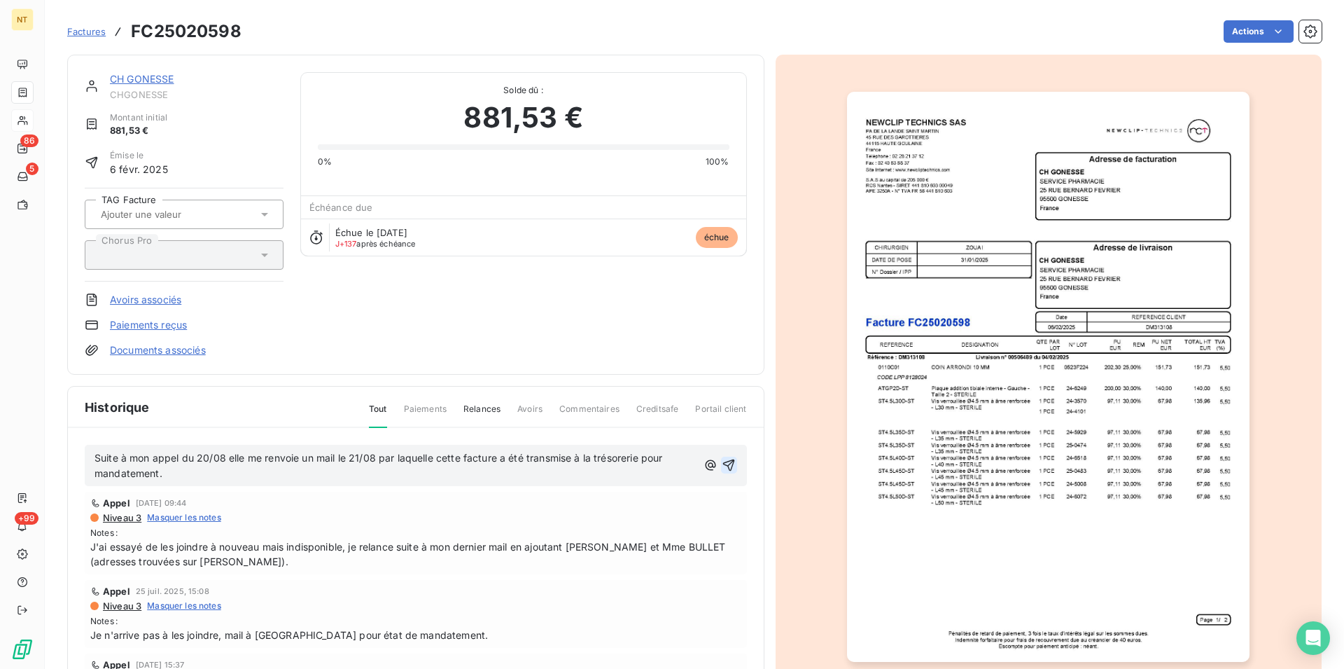
click at [723, 461] on icon "button" at bounding box center [729, 465] width 12 height 12
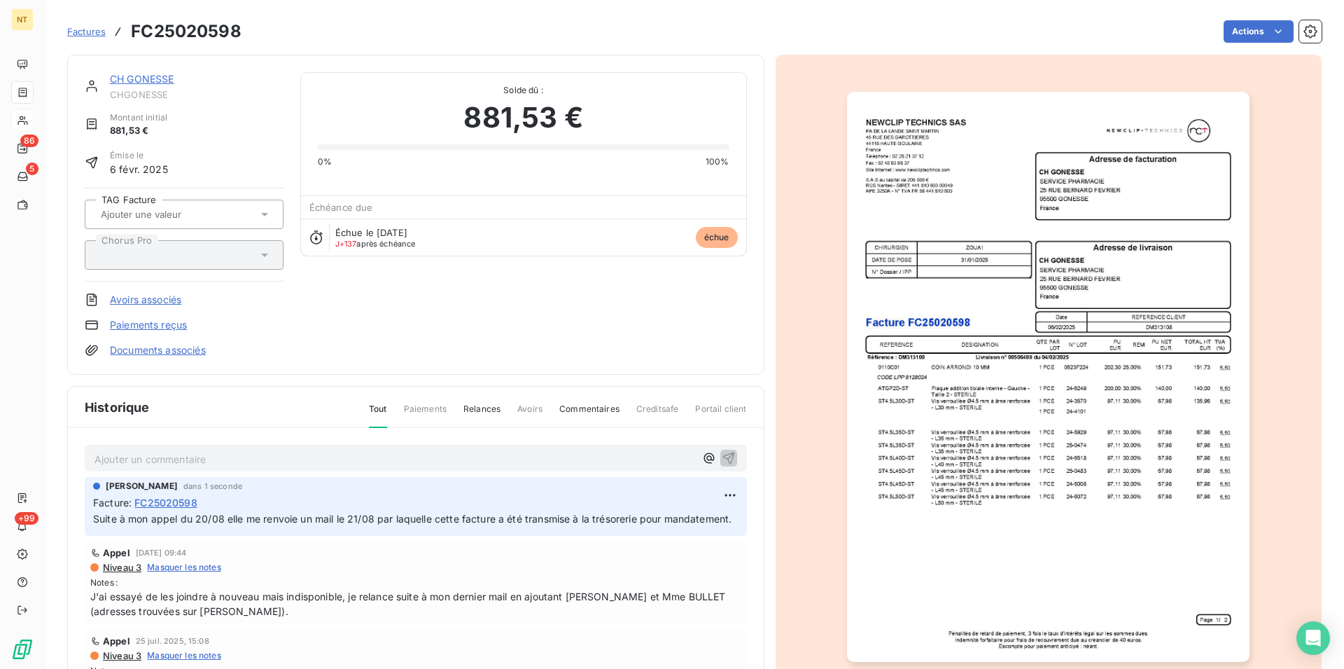
click at [138, 80] on link "CH GONESSE" at bounding box center [142, 79] width 64 height 12
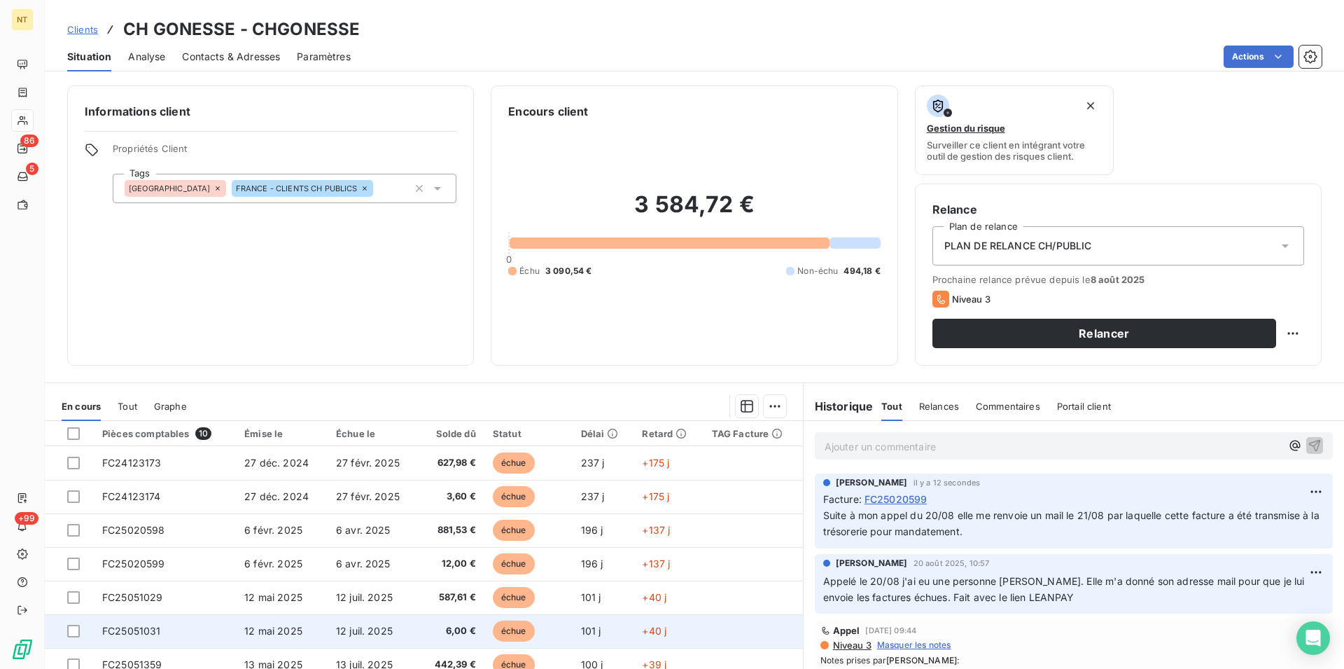
click at [184, 623] on td "FC25051031" at bounding box center [165, 631] width 142 height 34
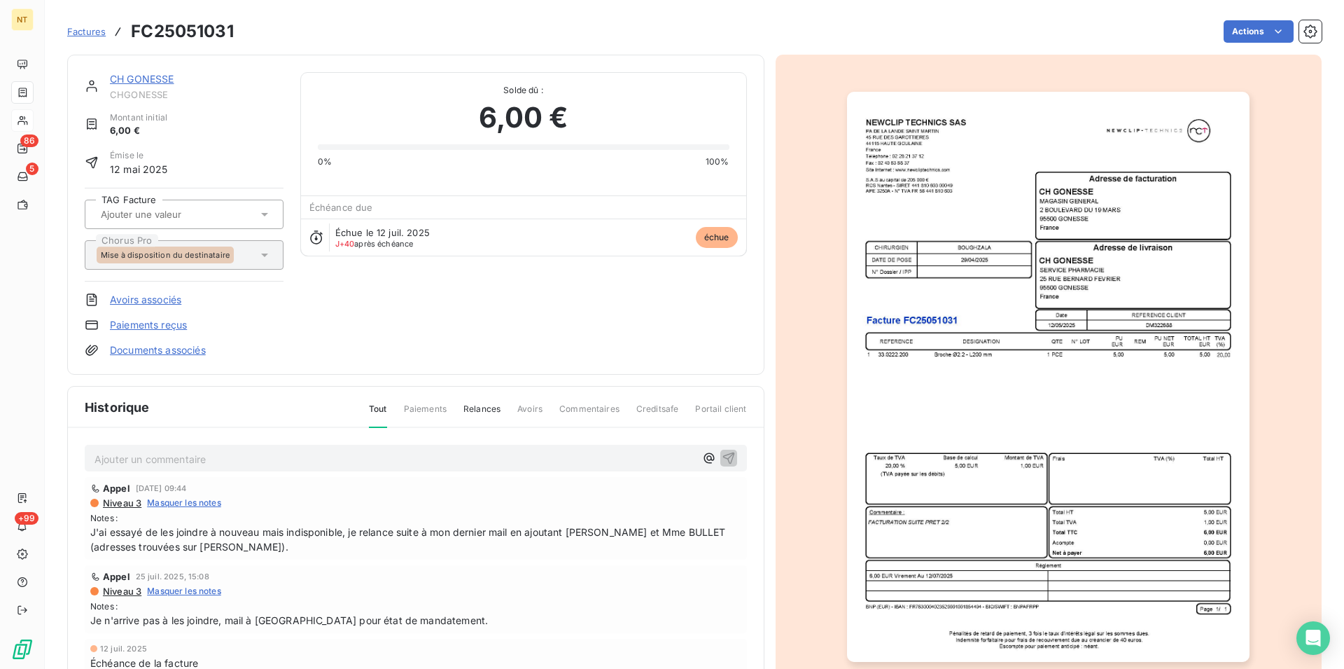
click at [165, 452] on p "Ajouter un commentaire ﻿" at bounding box center [395, 459] width 601 height 18
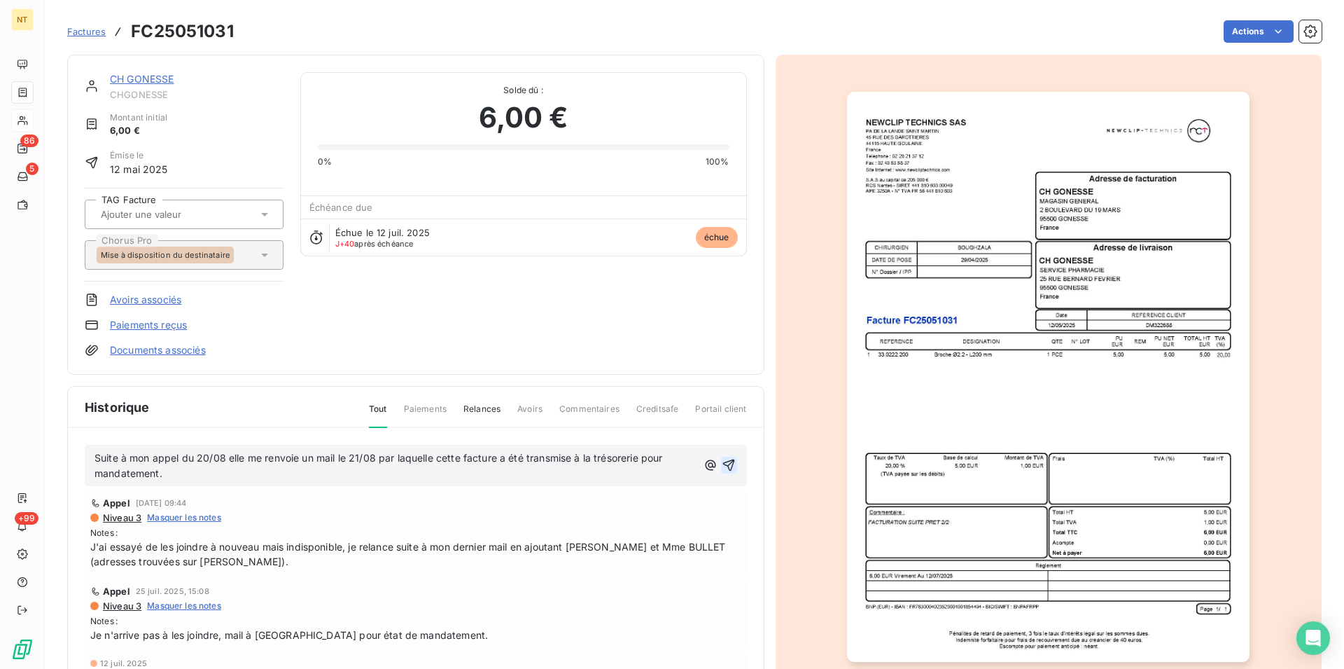
click at [722, 463] on icon "button" at bounding box center [729, 465] width 14 height 14
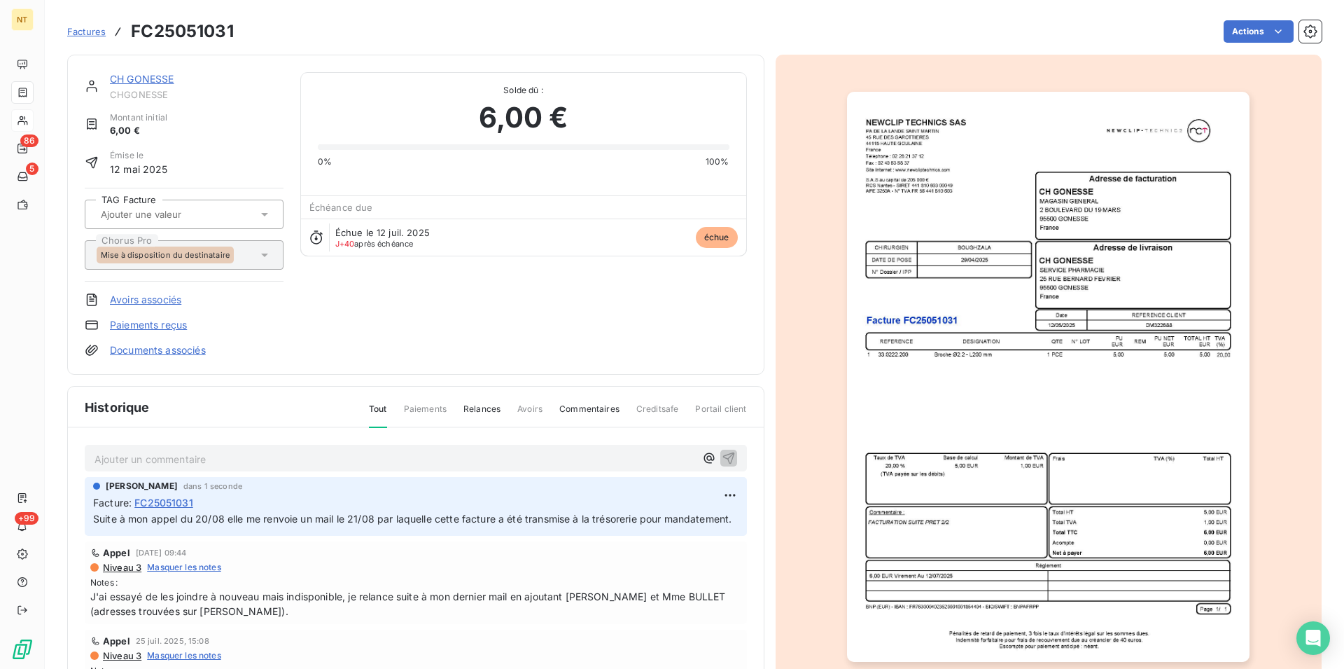
click at [148, 80] on link "CH GONESSE" at bounding box center [142, 79] width 64 height 12
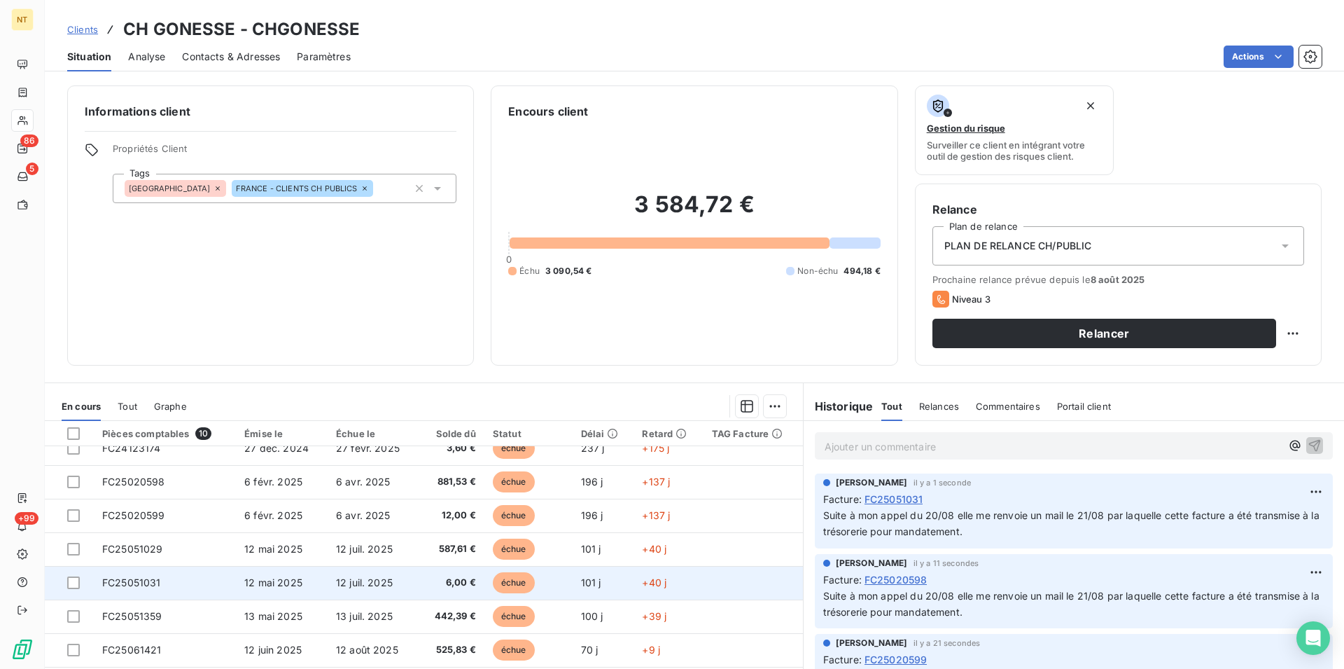
scroll to position [71, 0]
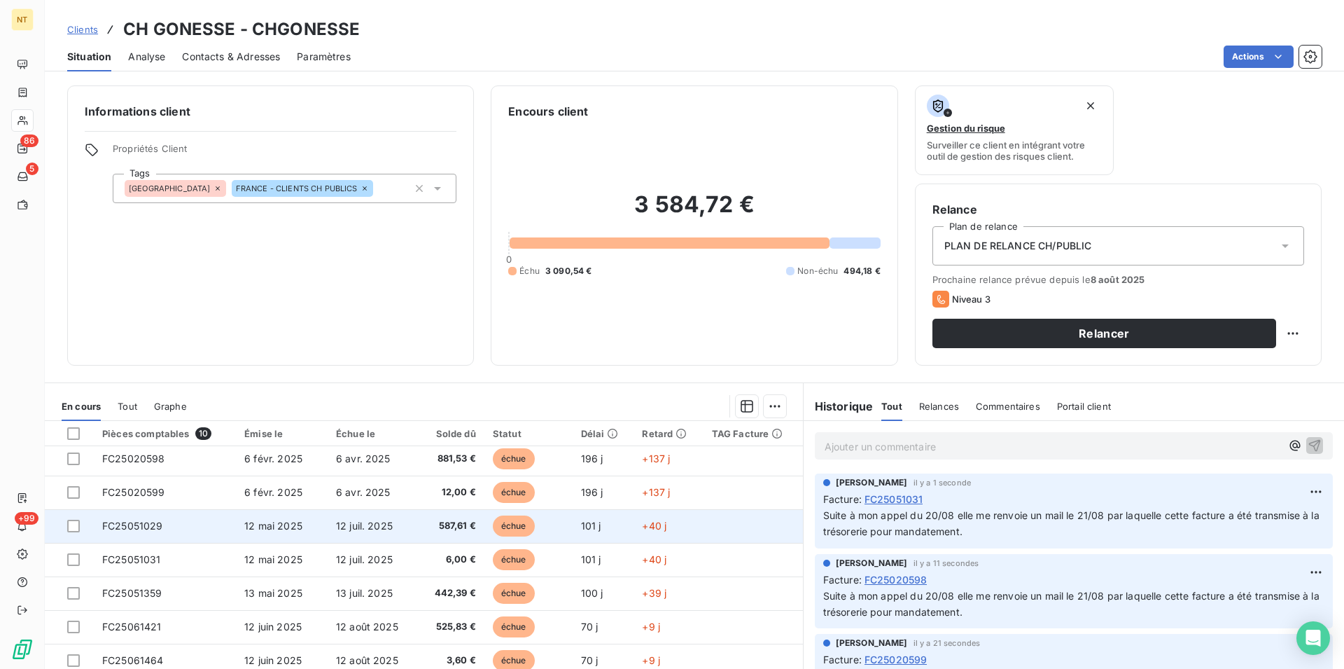
click at [157, 523] on span "FC25051029" at bounding box center [132, 525] width 61 height 12
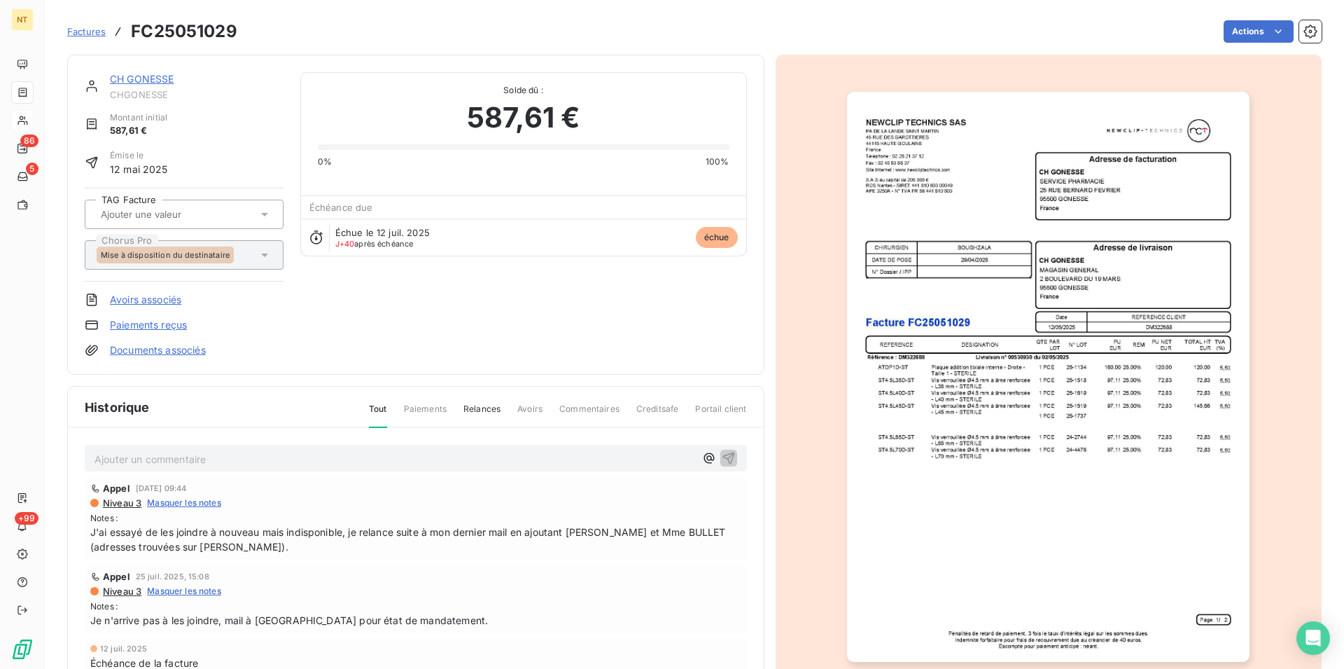
click at [155, 454] on p "Ajouter un commentaire ﻿" at bounding box center [395, 459] width 601 height 18
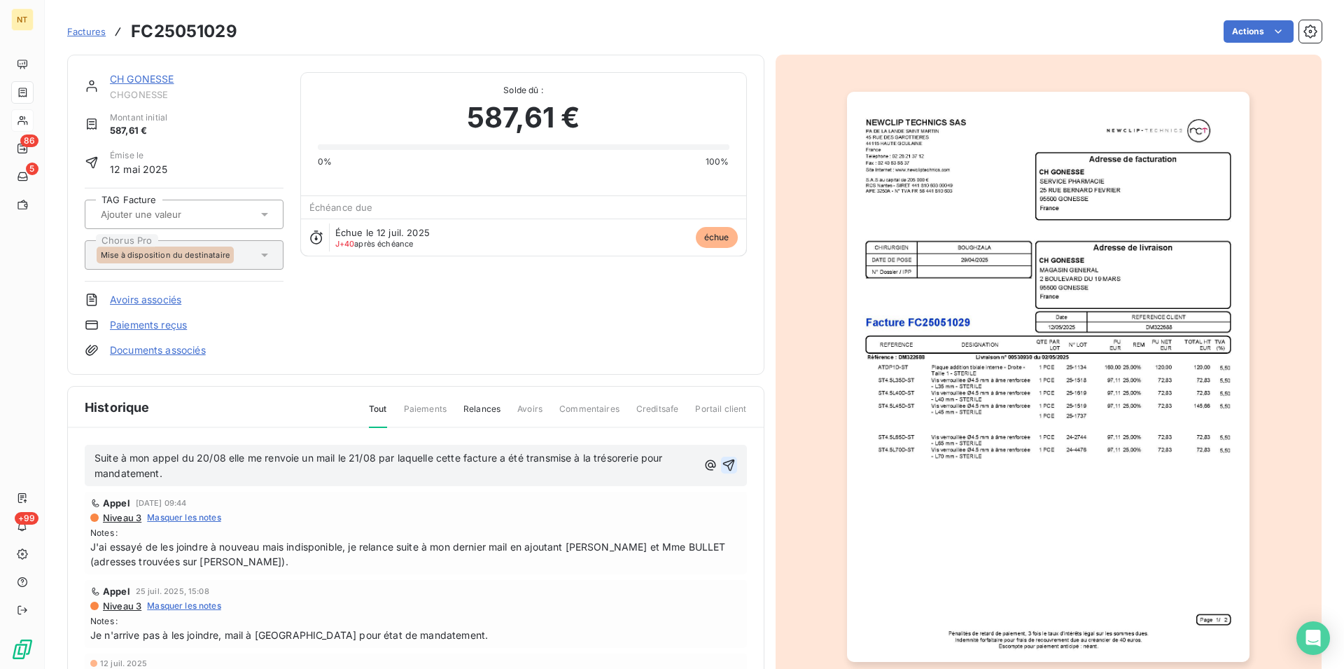
click at [722, 463] on icon "button" at bounding box center [729, 465] width 14 height 14
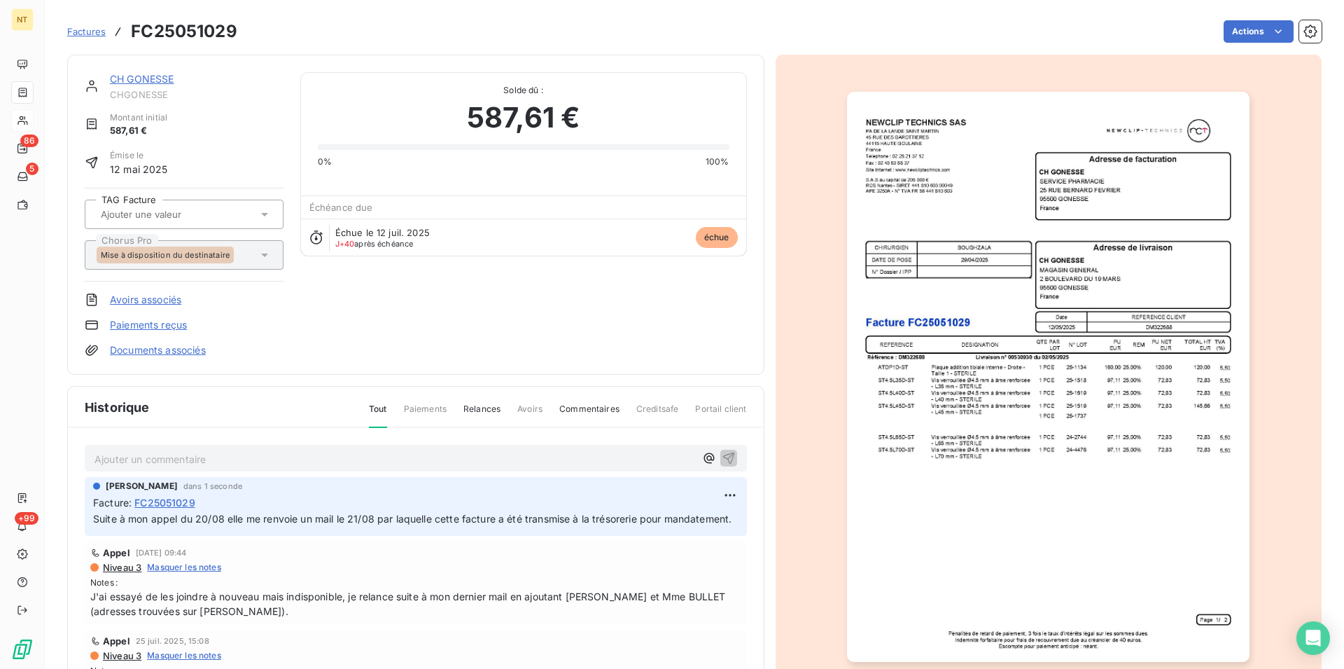
click at [141, 83] on link "CH GONESSE" at bounding box center [142, 79] width 64 height 12
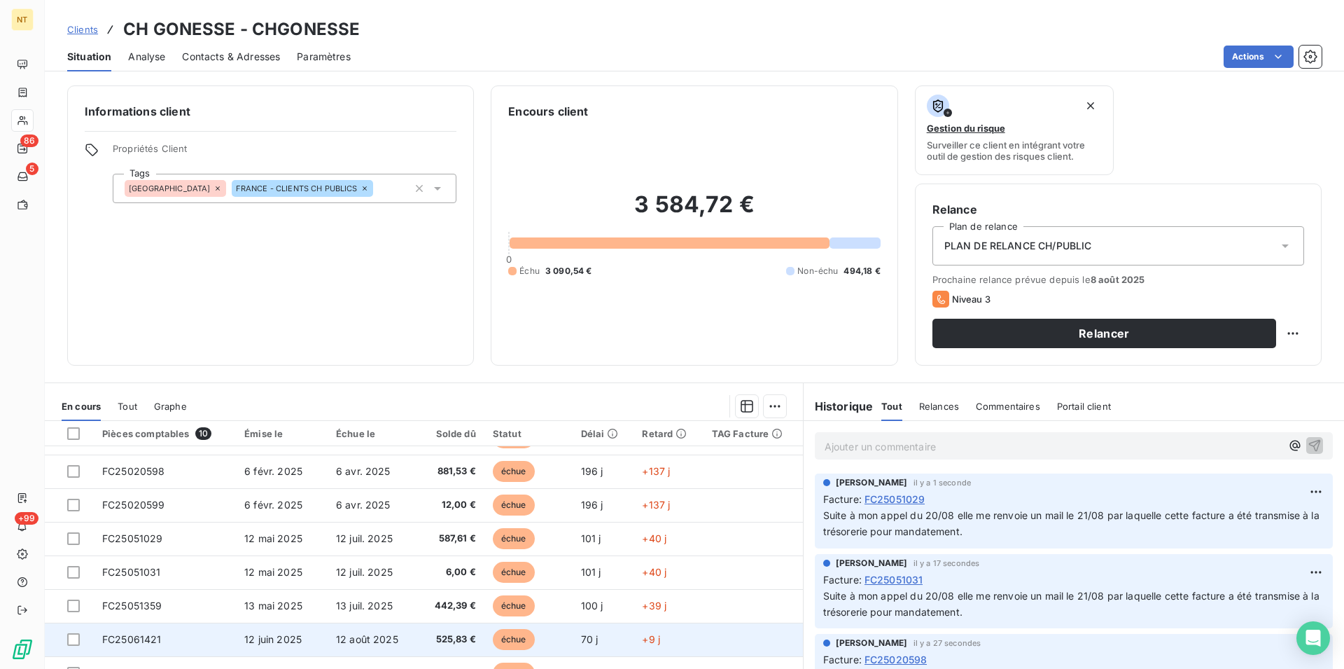
scroll to position [92, 0]
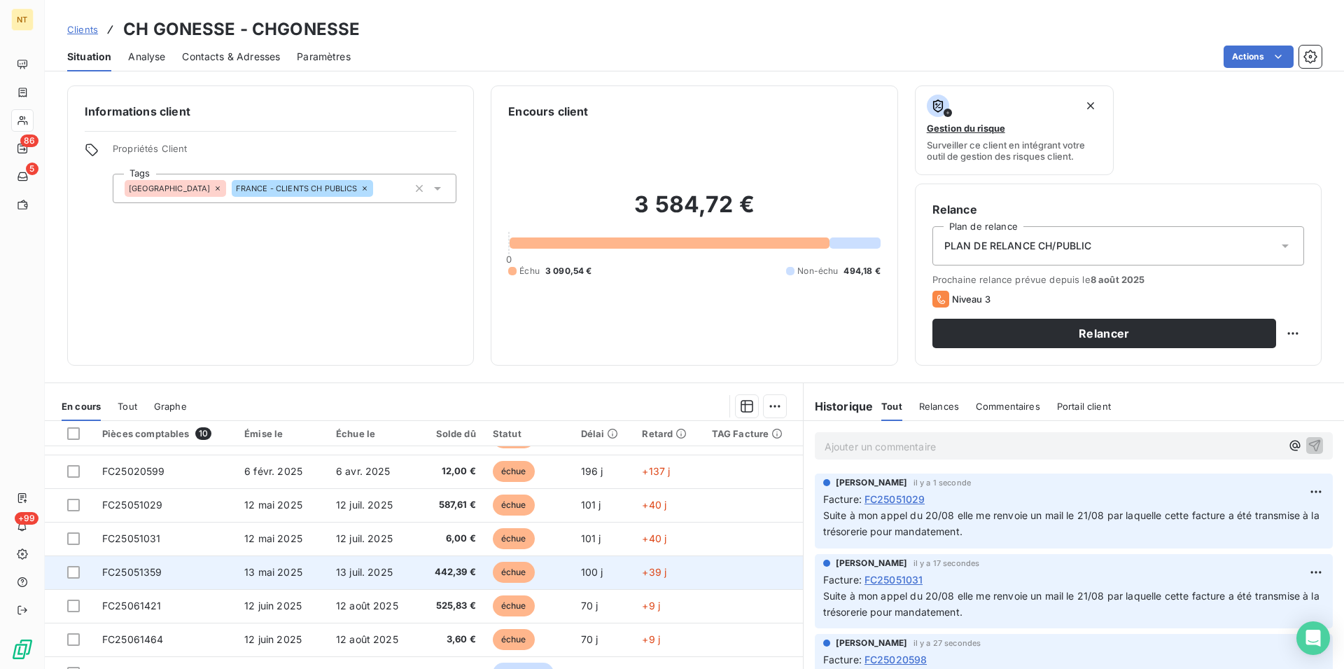
click at [178, 573] on td "FC25051359" at bounding box center [165, 572] width 142 height 34
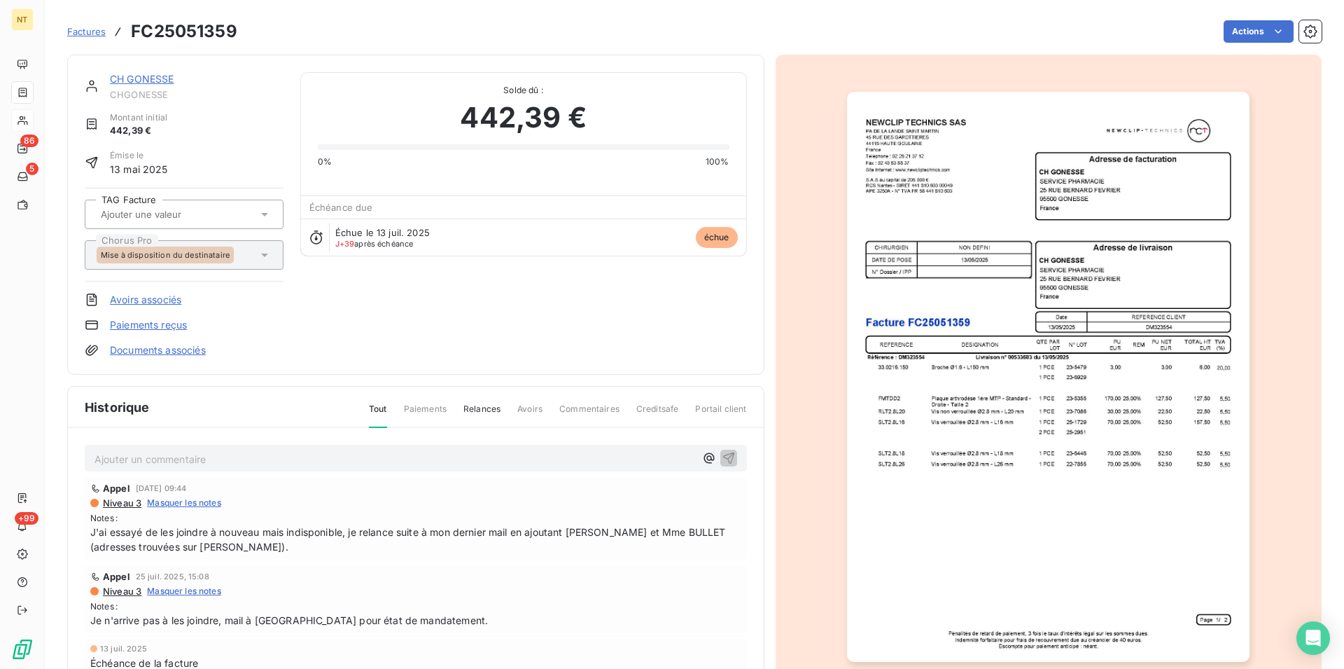
click at [149, 459] on p "Ajouter un commentaire ﻿" at bounding box center [395, 459] width 601 height 18
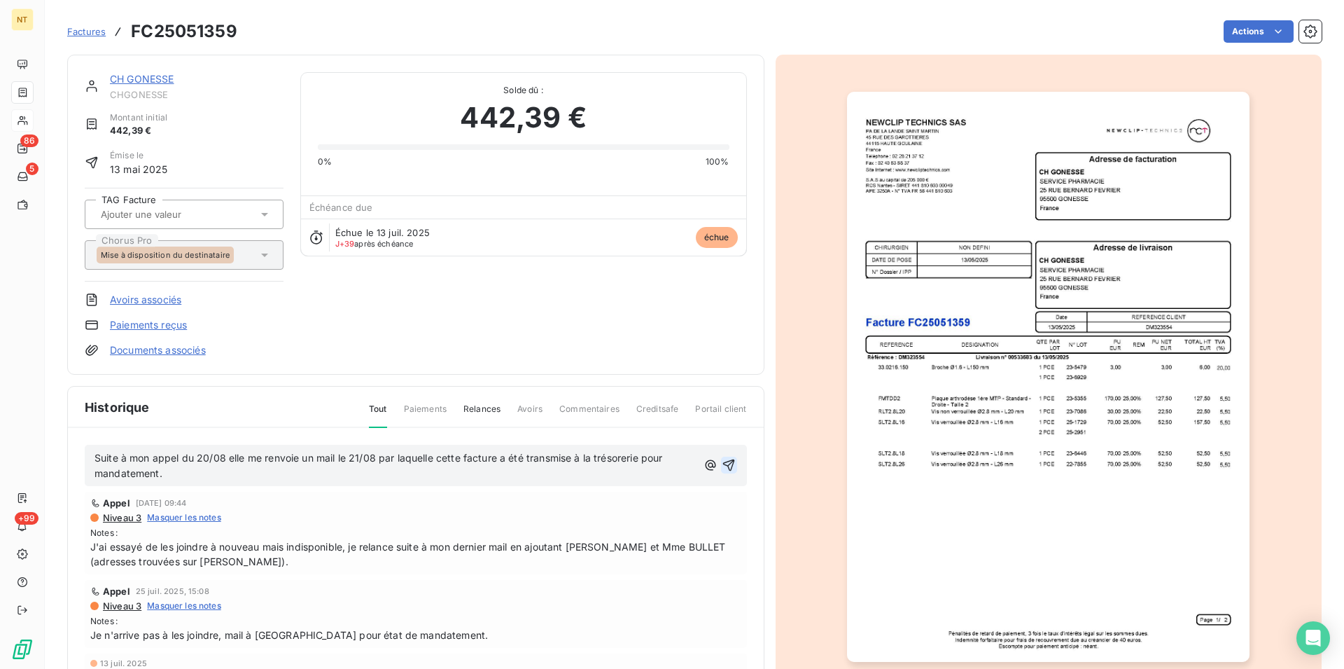
click at [723, 461] on icon "button" at bounding box center [729, 465] width 12 height 12
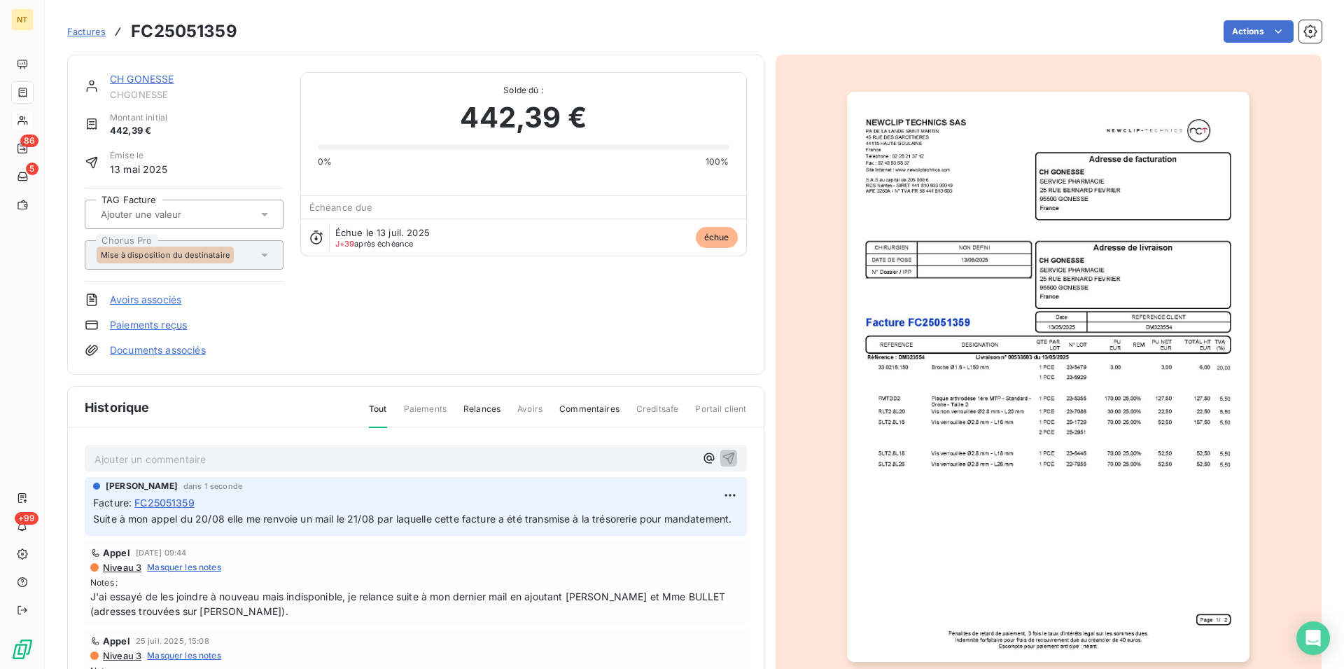
click at [147, 83] on link "CH GONESSE" at bounding box center [142, 79] width 64 height 12
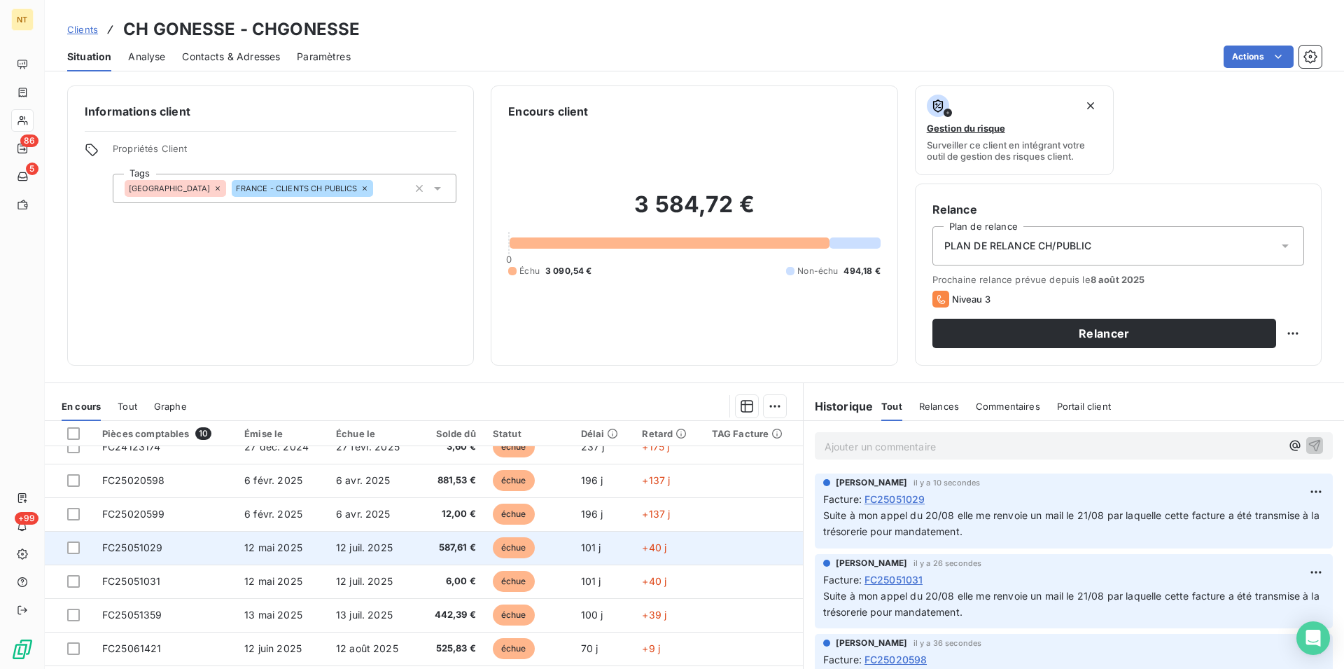
scroll to position [71, 0]
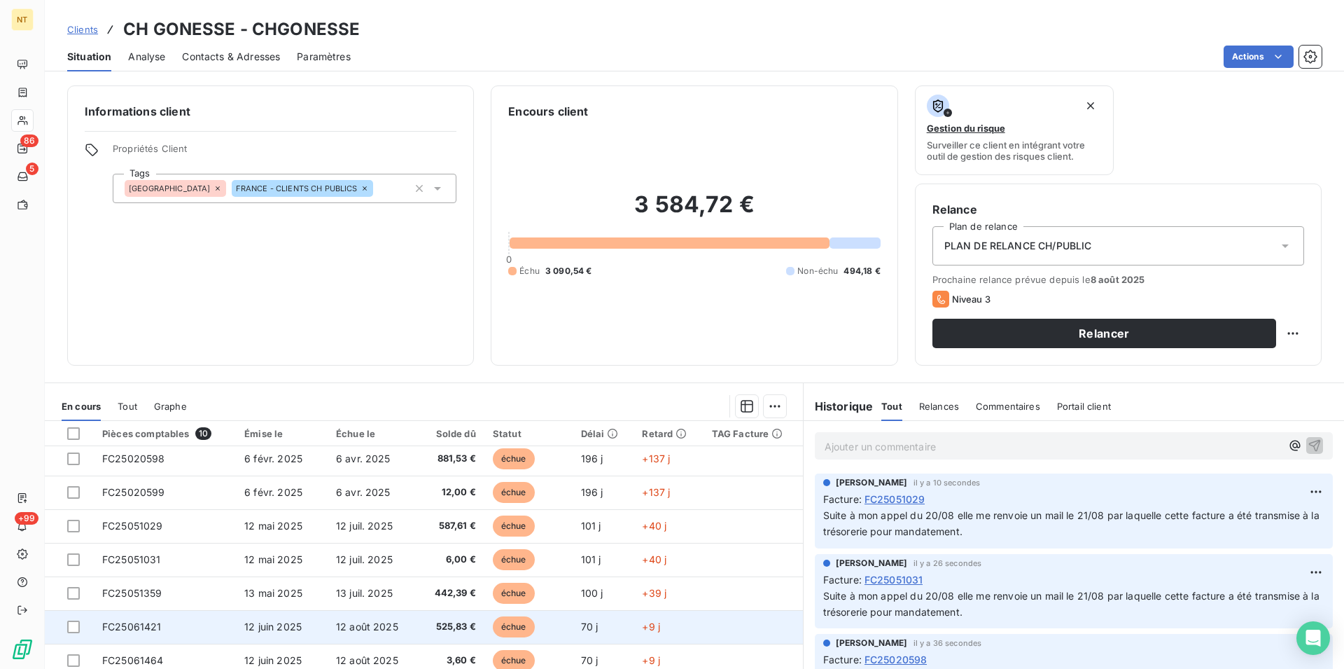
click at [180, 629] on td "FC25061421" at bounding box center [165, 627] width 142 height 34
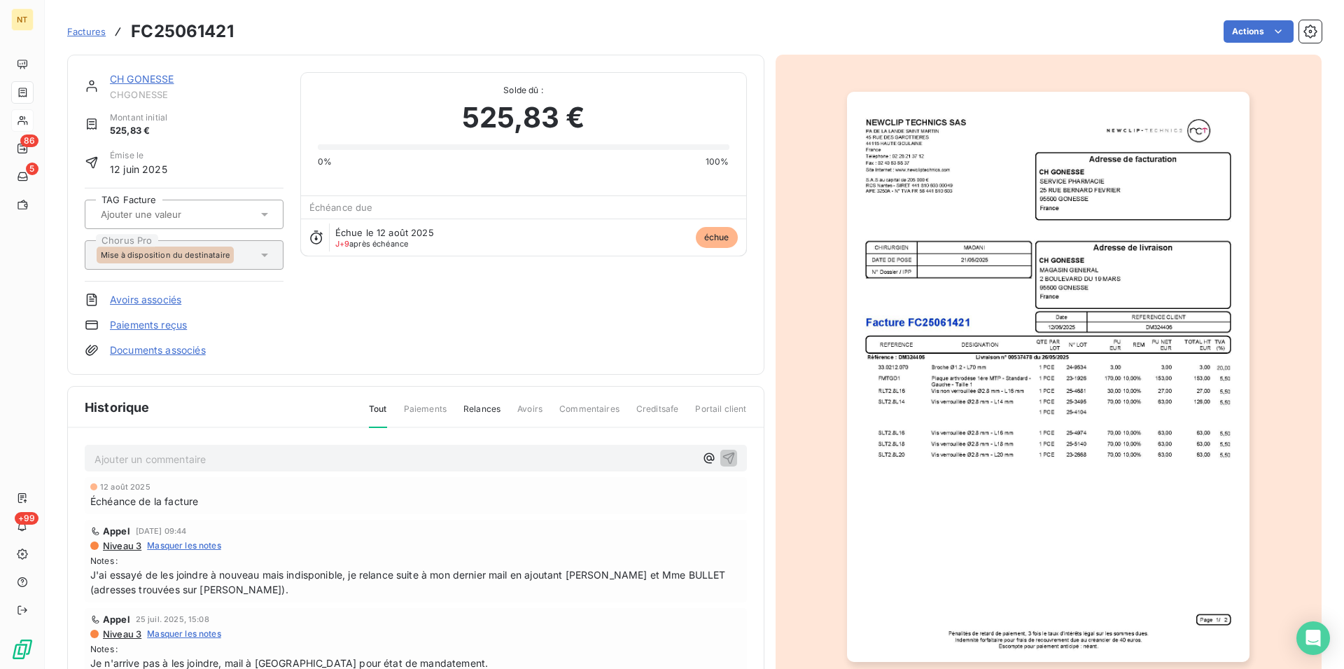
click at [179, 456] on p "Ajouter un commentaire ﻿" at bounding box center [395, 459] width 601 height 18
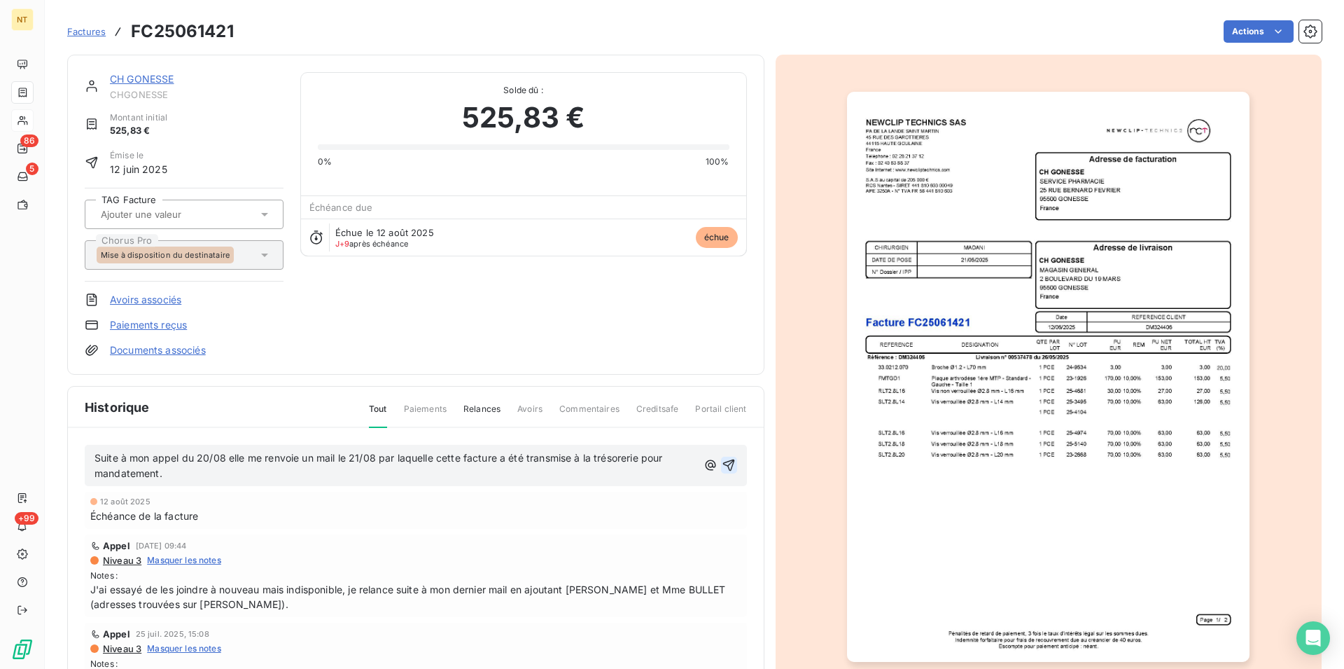
click at [723, 464] on icon "button" at bounding box center [729, 465] width 12 height 12
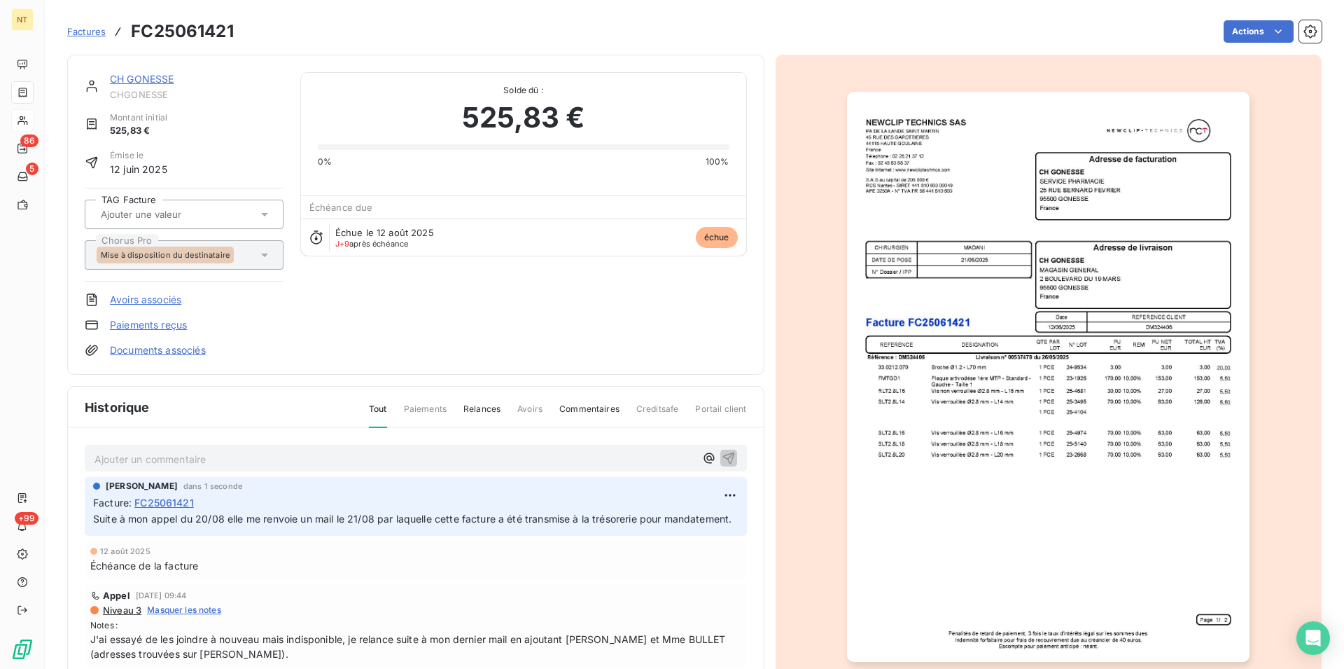
click at [141, 79] on link "CH GONESSE" at bounding box center [142, 79] width 64 height 12
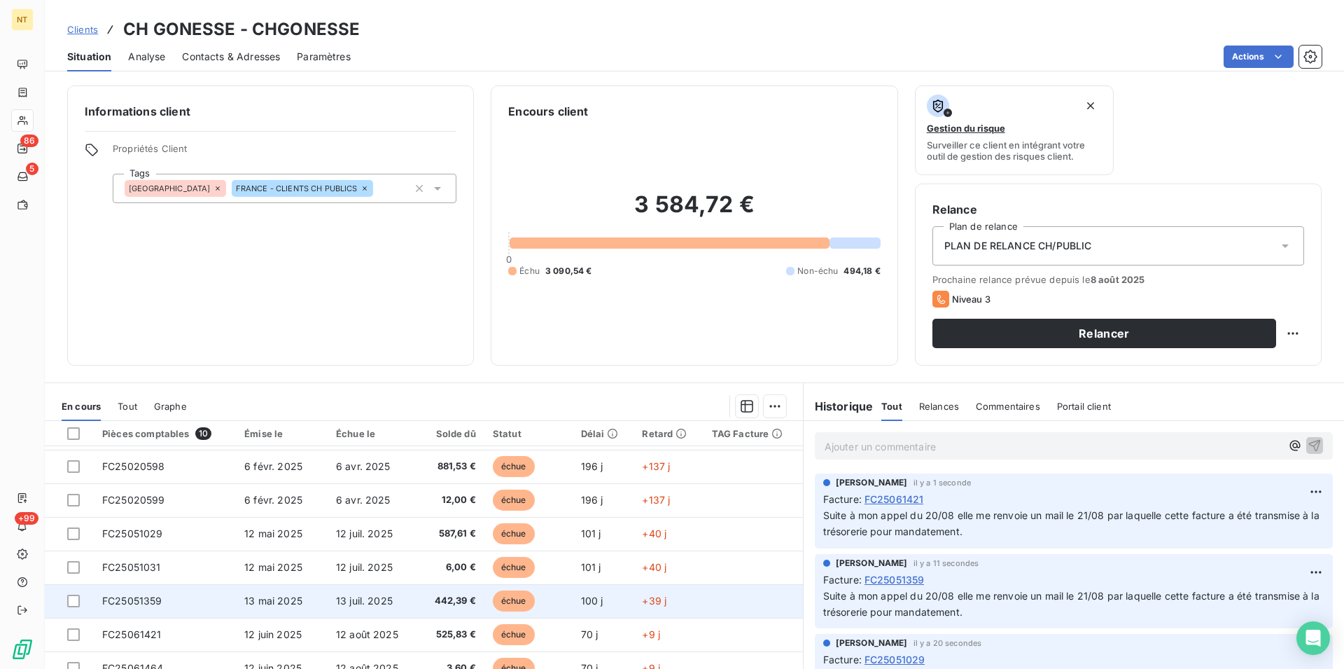
scroll to position [92, 0]
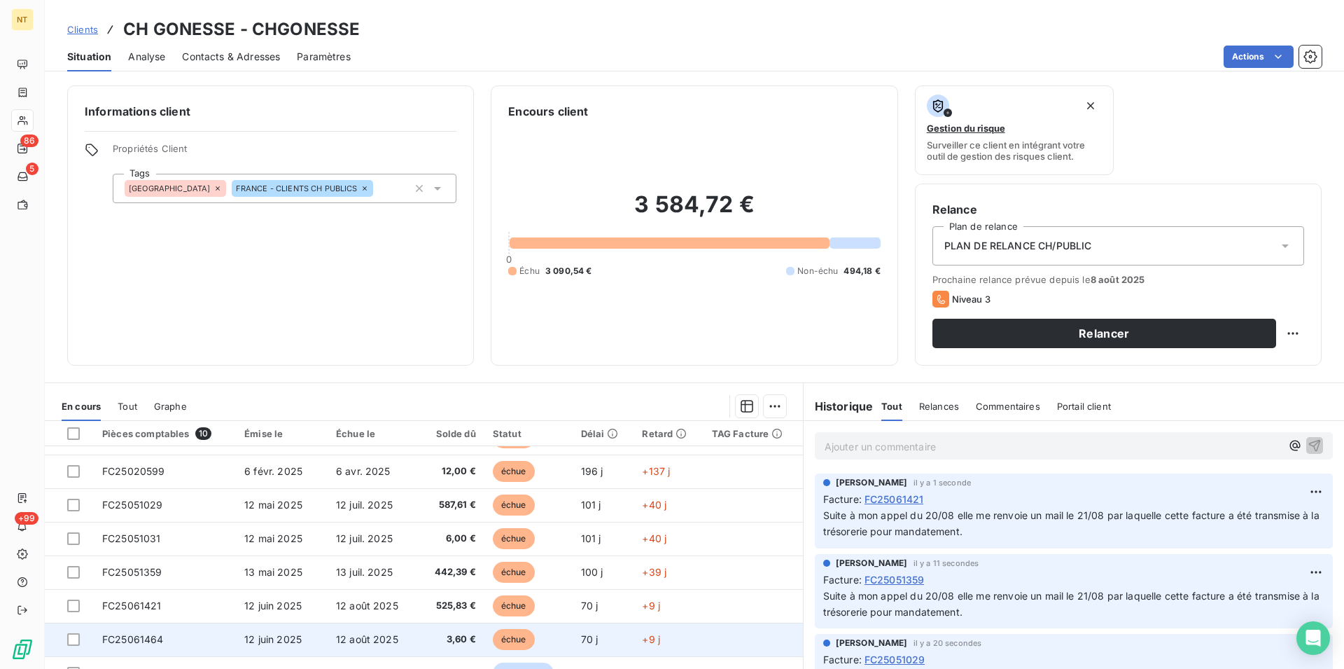
click at [158, 639] on span "FC25061464" at bounding box center [133, 639] width 62 height 12
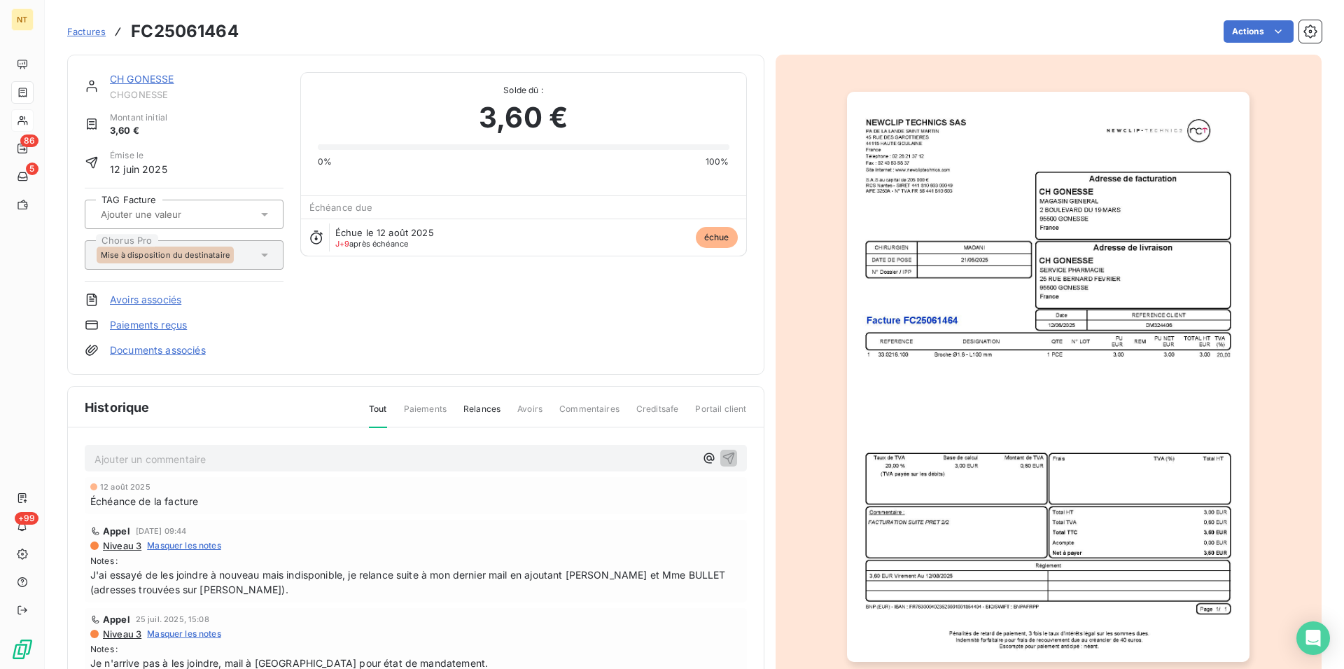
click at [124, 456] on p "Ajouter un commentaire ﻿" at bounding box center [395, 459] width 601 height 18
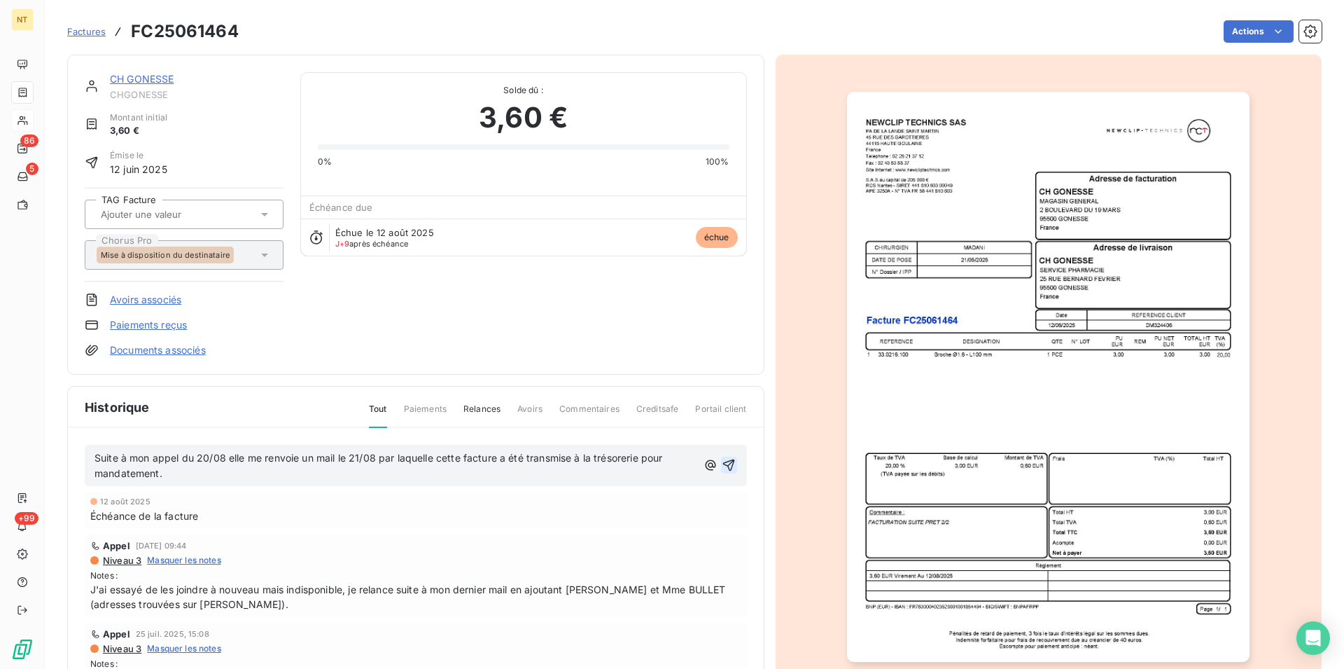
click at [722, 467] on icon "button" at bounding box center [729, 465] width 14 height 14
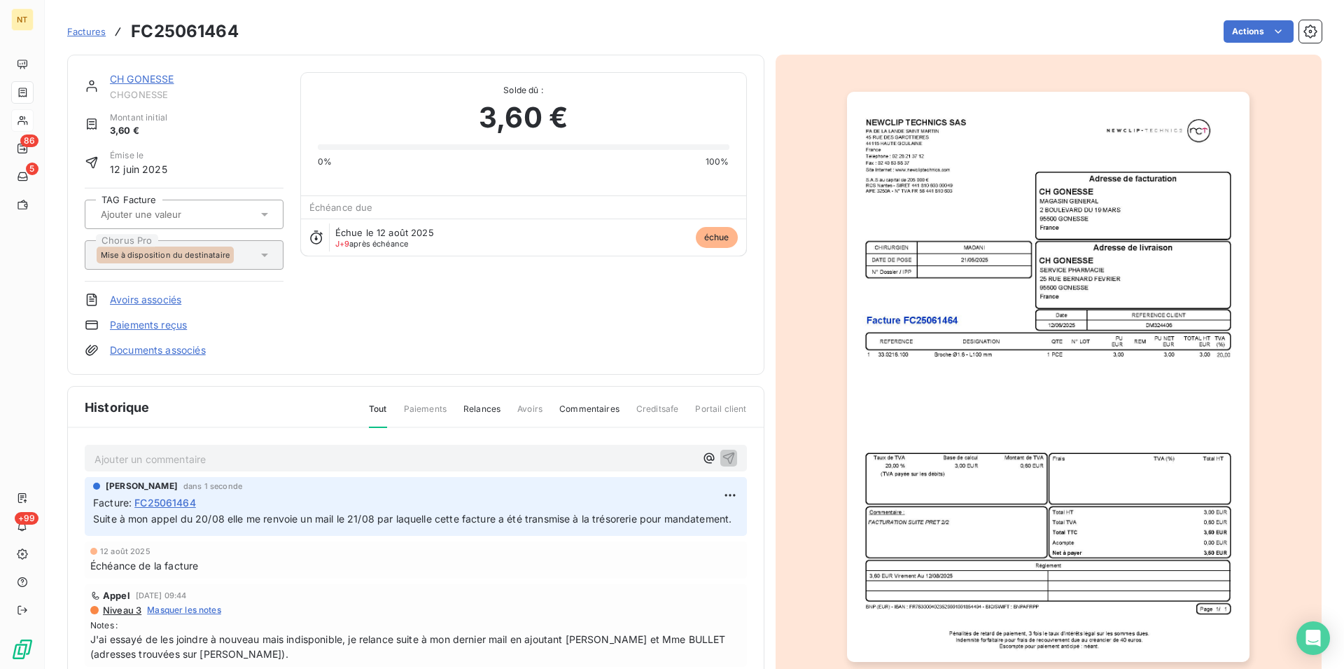
click at [149, 81] on link "CH GONESSE" at bounding box center [142, 79] width 64 height 12
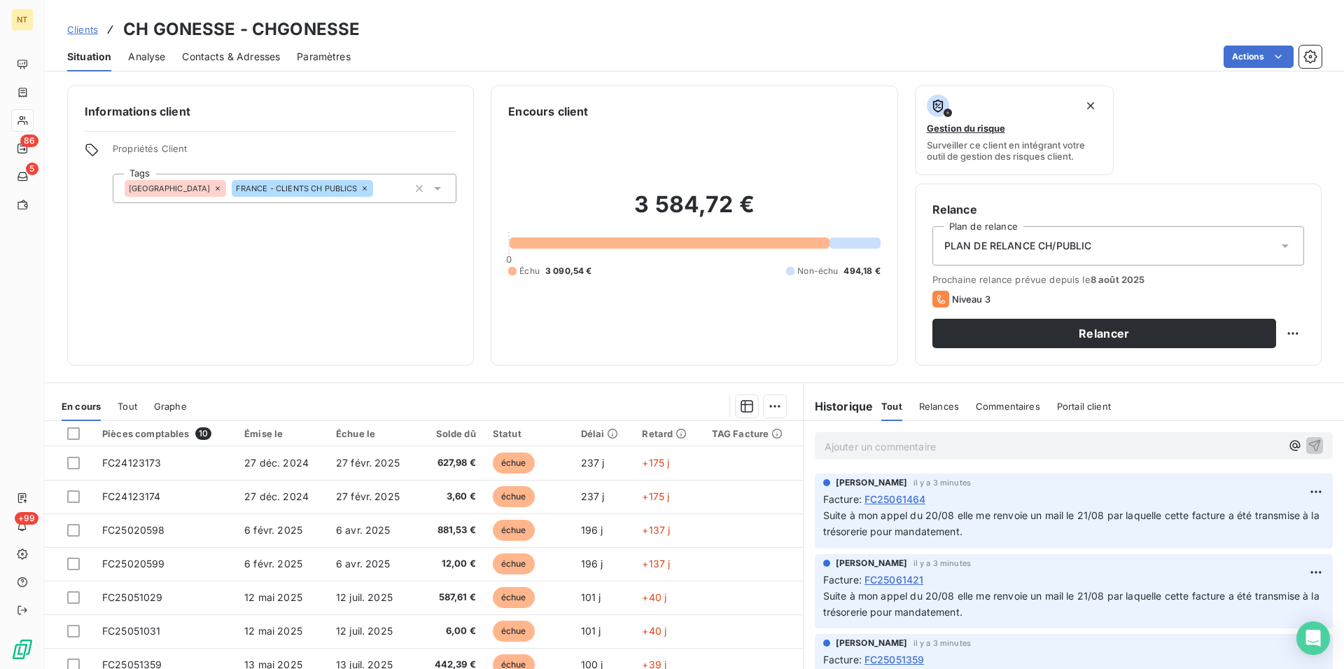
click at [223, 55] on span "Contacts & Adresses" at bounding box center [231, 57] width 98 height 14
